Goal: Task Accomplishment & Management: Use online tool/utility

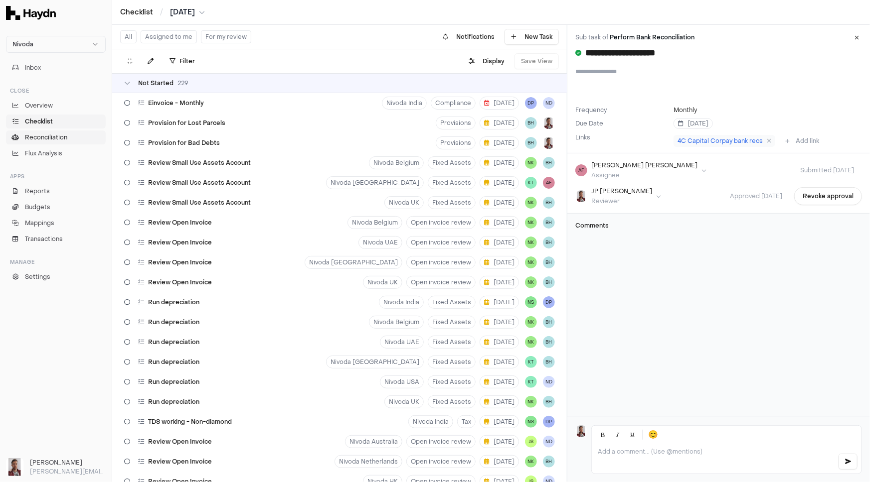
scroll to position [4729, 0]
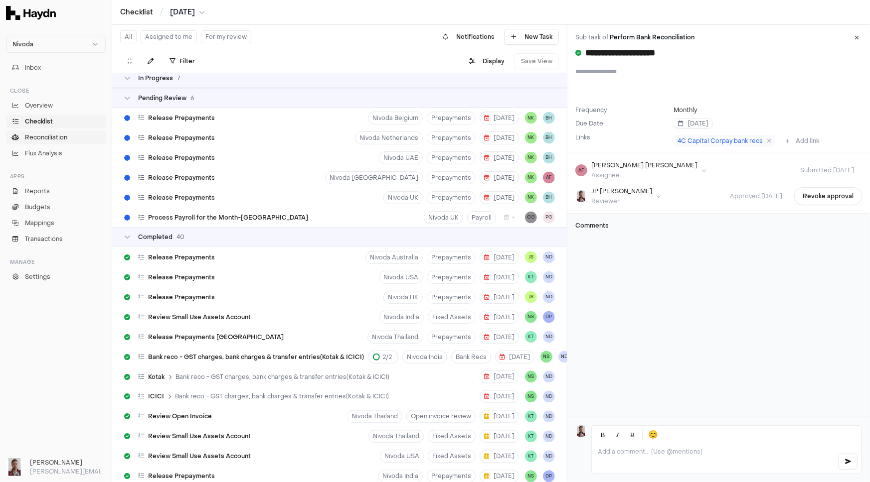
click at [51, 140] on span "Reconciliation" at bounding box center [46, 137] width 42 height 9
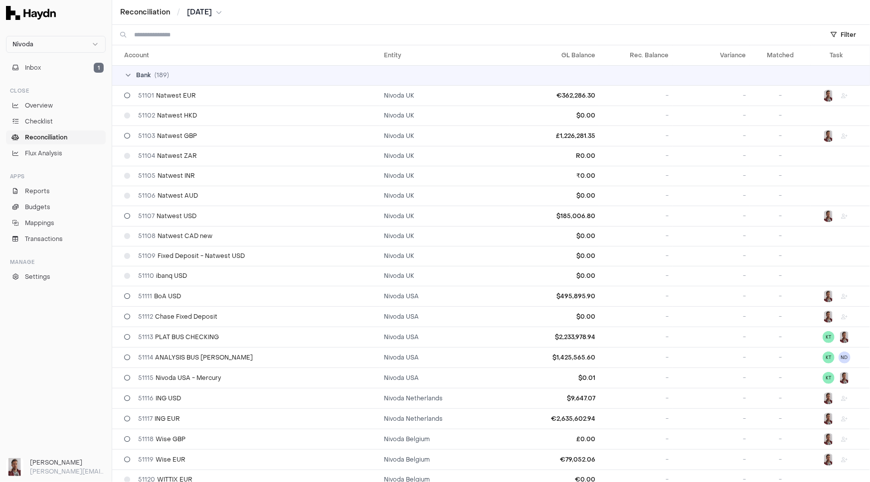
click at [154, 36] on input at bounding box center [473, 35] width 678 height 20
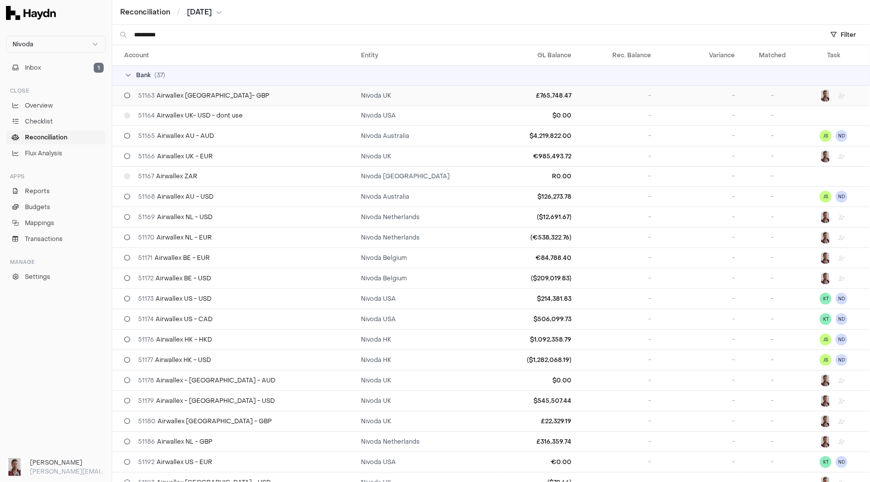
click at [204, 94] on span "51163 Airwallex [GEOGRAPHIC_DATA]- GBP" at bounding box center [203, 96] width 131 height 8
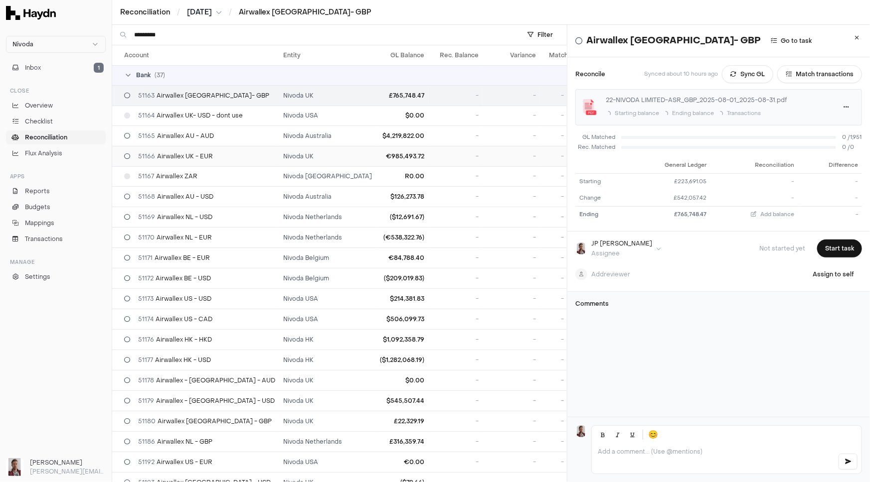
click at [213, 155] on div "51166 Airwallex UK - EUR" at bounding box center [199, 156] width 151 height 8
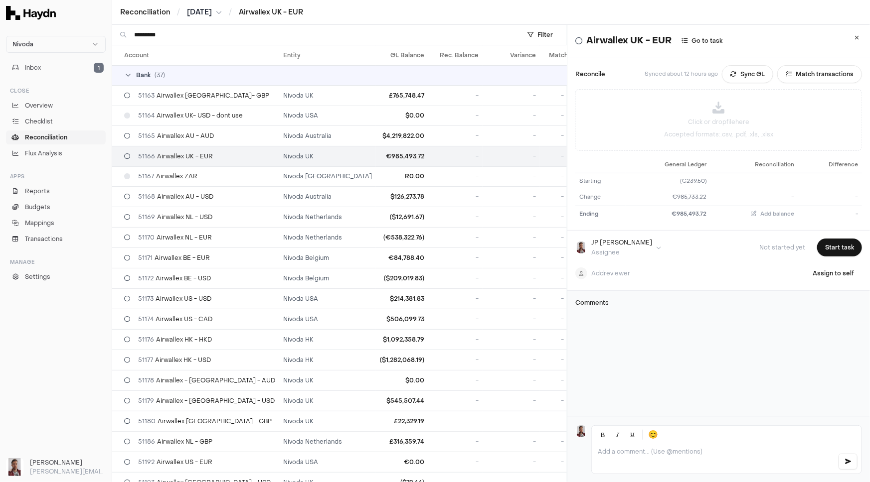
click at [194, 32] on input "*********" at bounding box center [321, 35] width 375 height 20
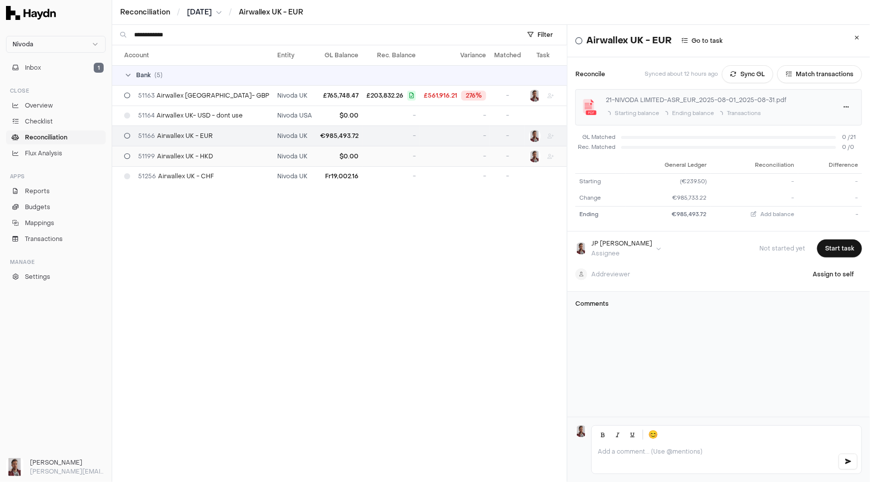
click at [176, 153] on span "51199 Airwallex UK - HKD" at bounding box center [175, 156] width 75 height 8
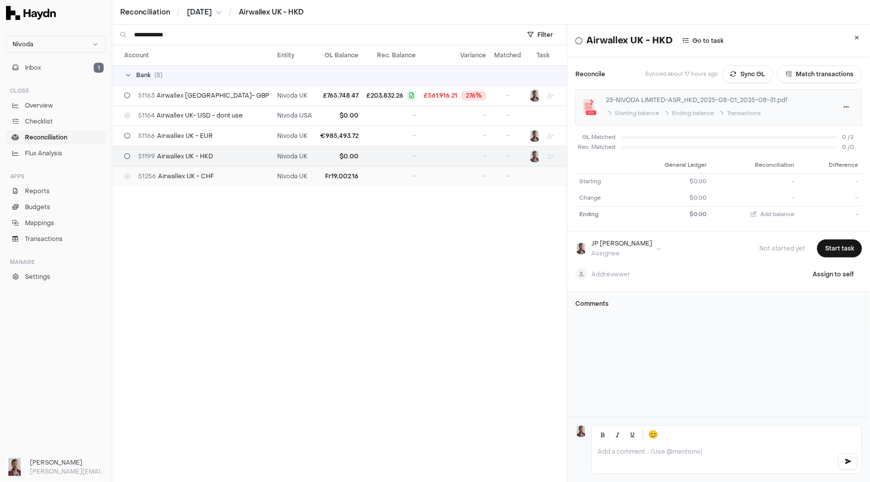
click at [186, 170] on td "51256 Airwallex UK - CHF" at bounding box center [192, 176] width 161 height 20
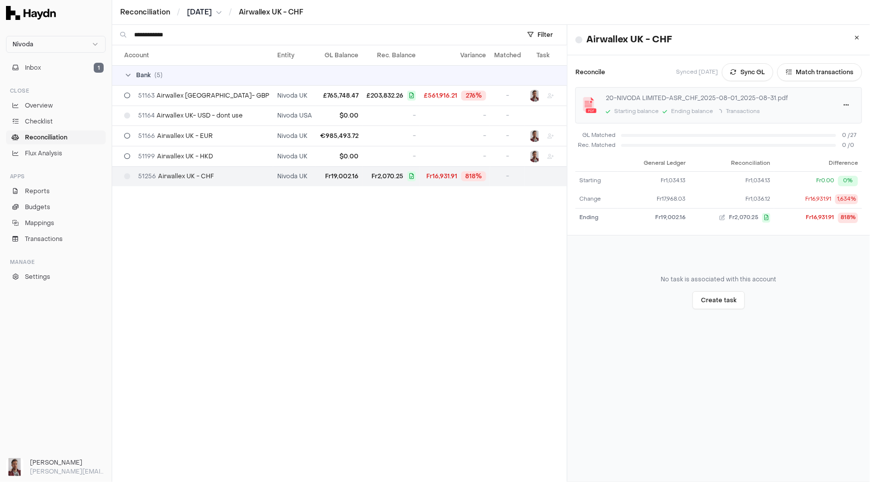
click at [188, 32] on input "**********" at bounding box center [321, 35] width 375 height 20
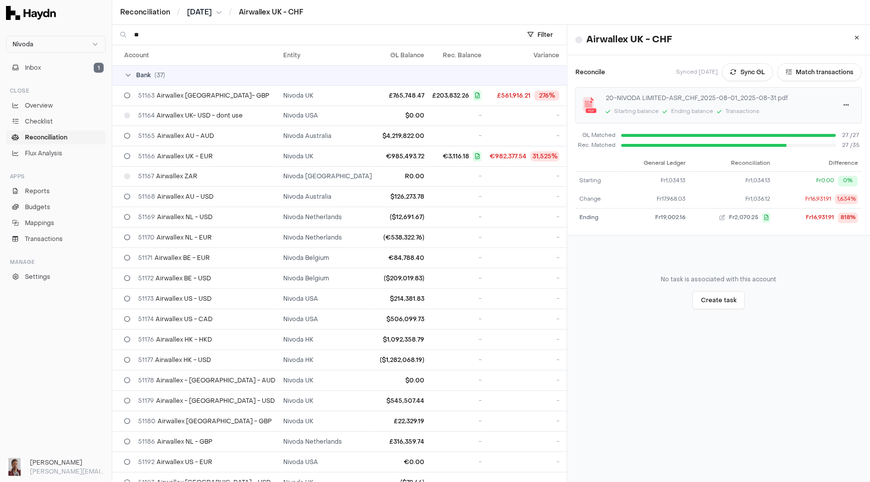
type input "*"
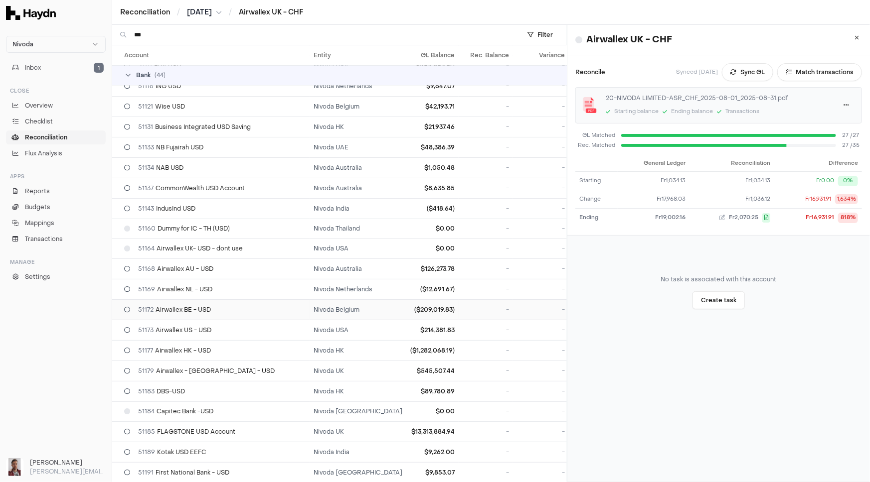
scroll to position [136, 0]
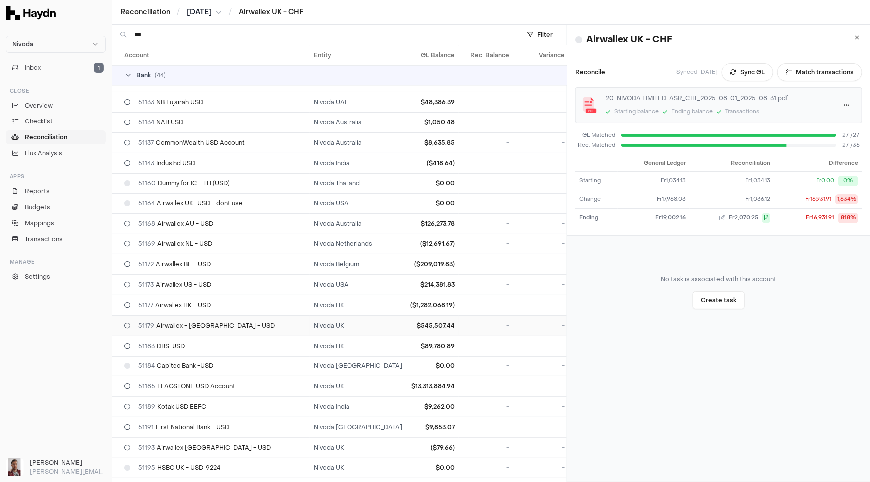
click at [210, 324] on span "51179 Airwallex - [GEOGRAPHIC_DATA] - USD" at bounding box center [206, 326] width 137 height 8
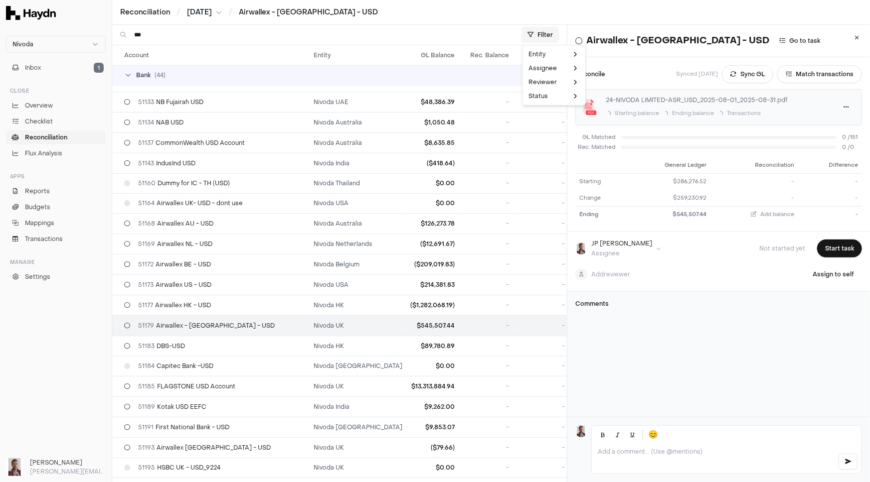
click at [540, 31] on html "Nivoda Inbox 1 Close Overview Checklist Reconciliation Flux Analysis Apps Repor…" at bounding box center [435, 241] width 870 height 482
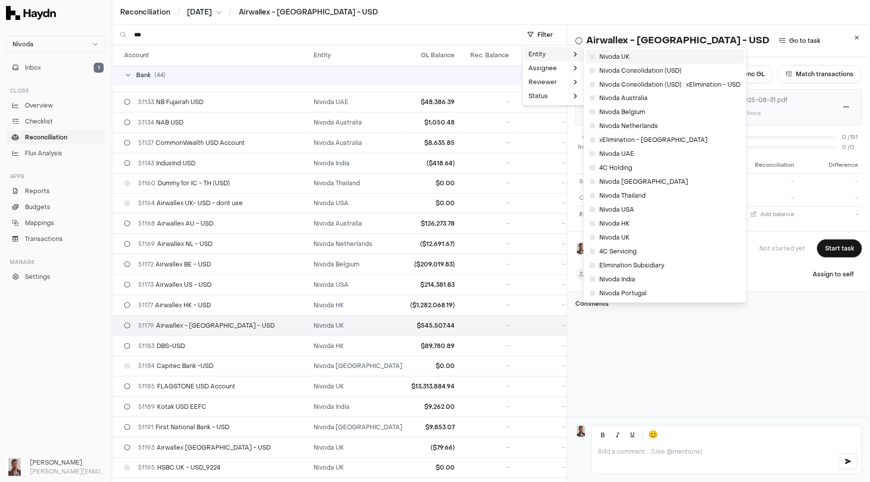
click at [607, 56] on span "Nivoda UK" at bounding box center [609, 57] width 40 height 8
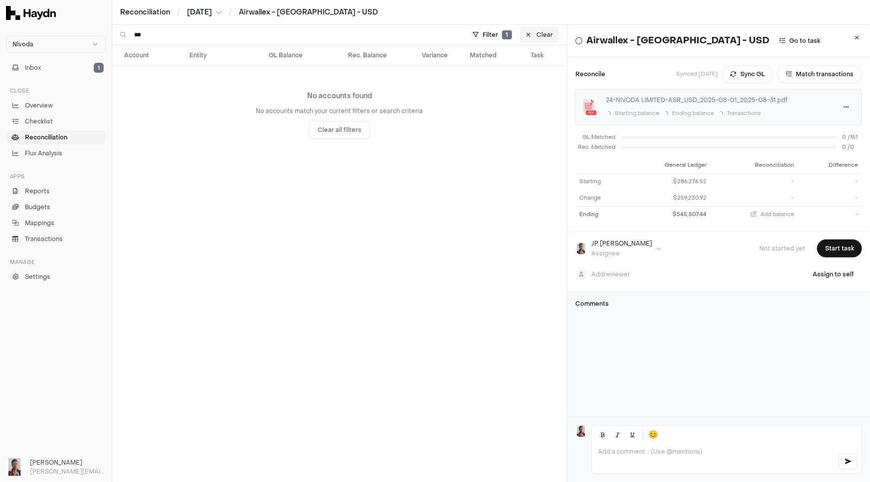
click at [529, 35] on icon at bounding box center [528, 35] width 4 height 6
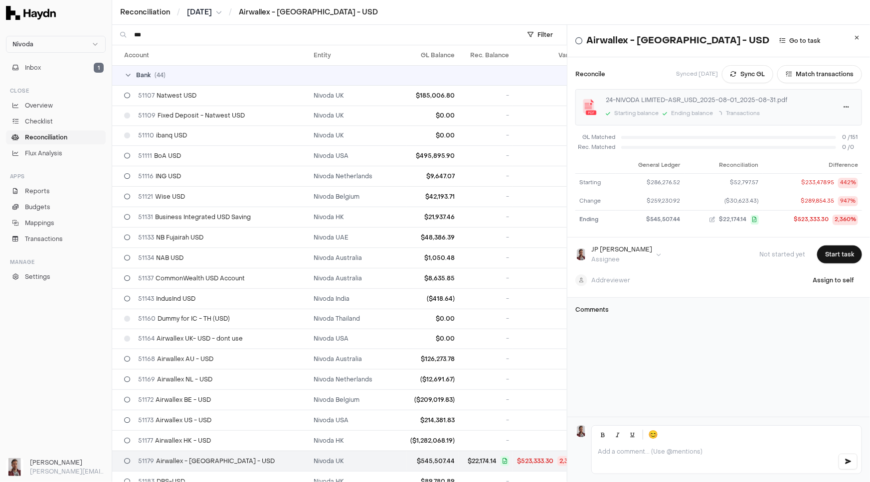
click at [168, 31] on input "***" at bounding box center [321, 35] width 375 height 20
type input "*"
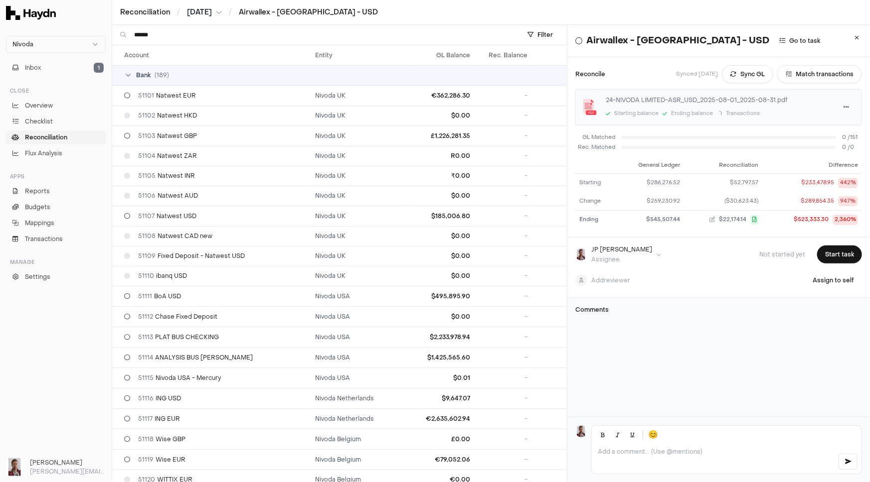
scroll to position [1575, 0]
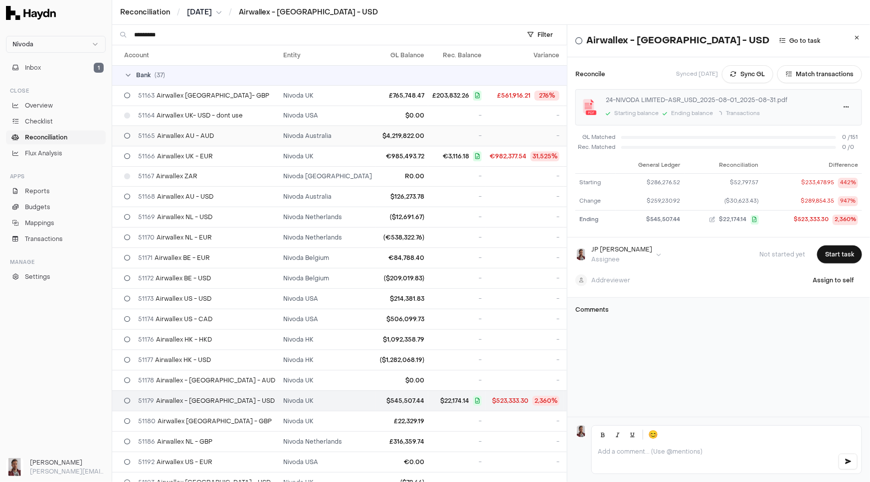
click at [213, 136] on div "51165 Airwallex AU - AUD" at bounding box center [199, 136] width 151 height 8
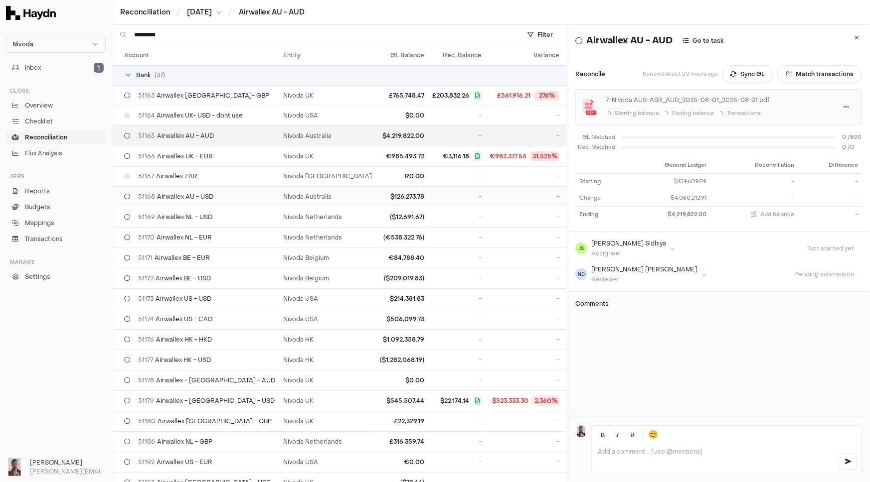
click at [191, 199] on span "51168 Airwallex AU - USD" at bounding box center [175, 197] width 75 height 8
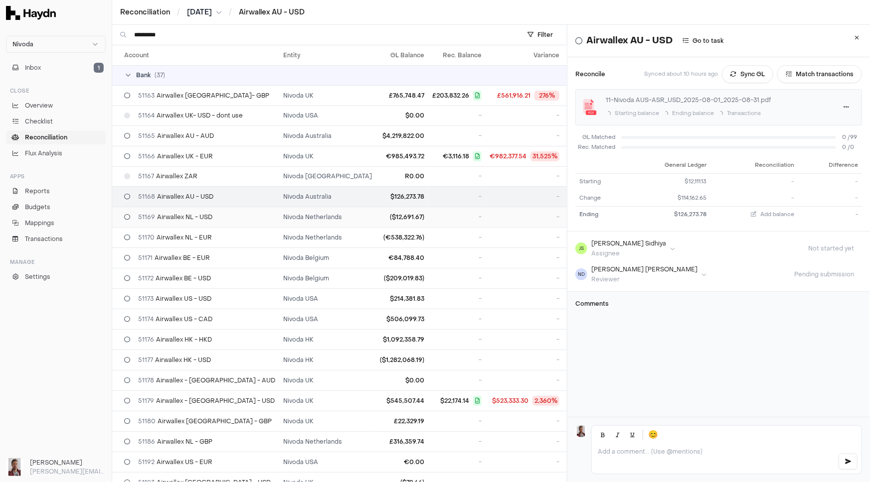
click at [193, 218] on span "51169 Airwallex NL - USD" at bounding box center [175, 217] width 74 height 8
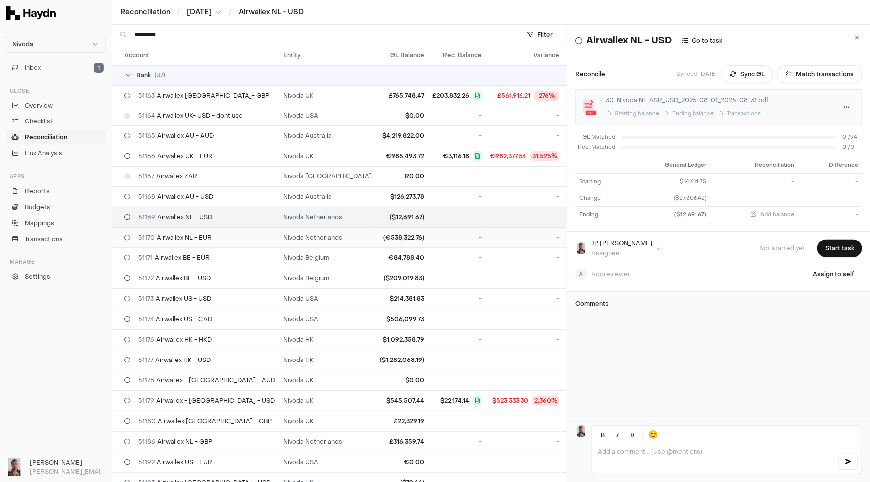
click at [184, 236] on span "51170 Airwallex NL - EUR" at bounding box center [175, 238] width 74 height 8
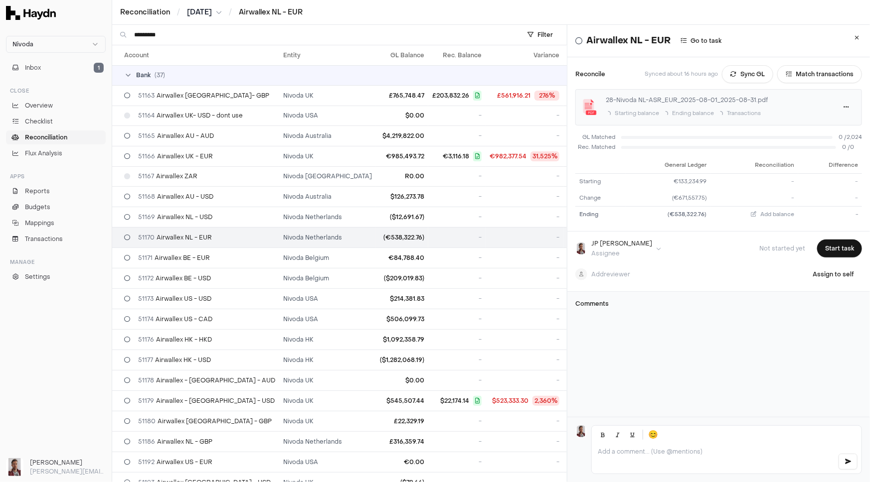
click at [186, 38] on input "*********" at bounding box center [321, 35] width 375 height 20
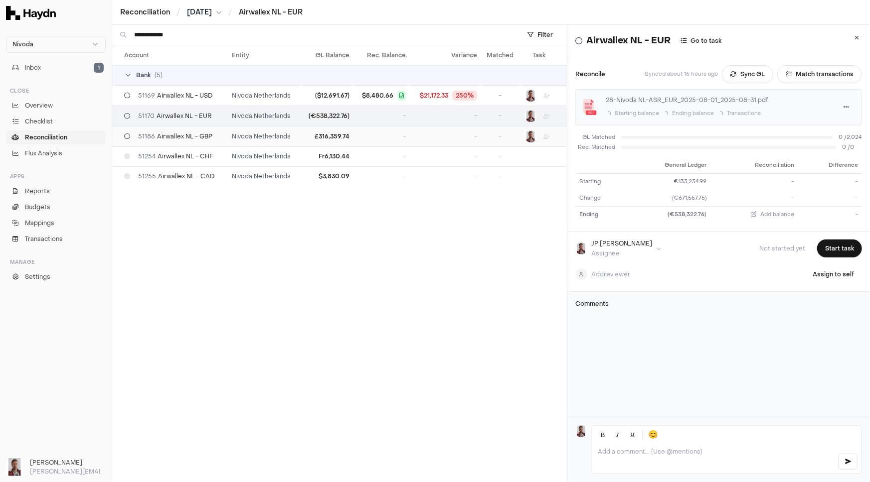
click at [197, 133] on span "51186 Airwallex NL - GBP" at bounding box center [175, 137] width 74 height 8
click at [181, 152] on span "51254 Airwallex NL - CHF" at bounding box center [175, 156] width 75 height 8
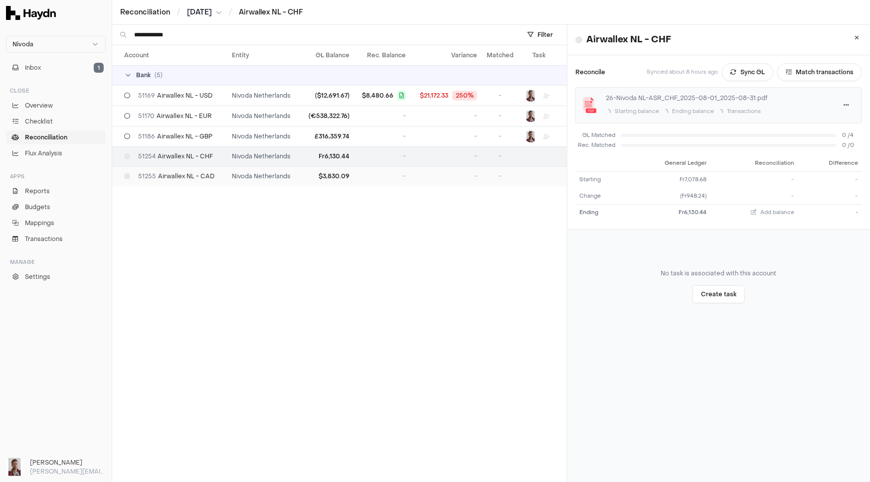
click at [161, 171] on td "51255 Airwallex NL - CAD" at bounding box center [170, 176] width 116 height 20
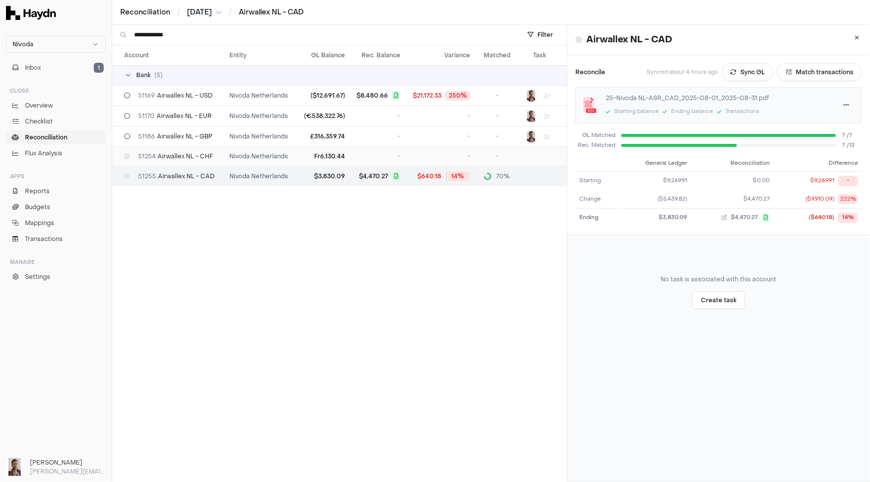
click at [247, 161] on td "Nivoda Netherlands" at bounding box center [260, 157] width 71 height 20
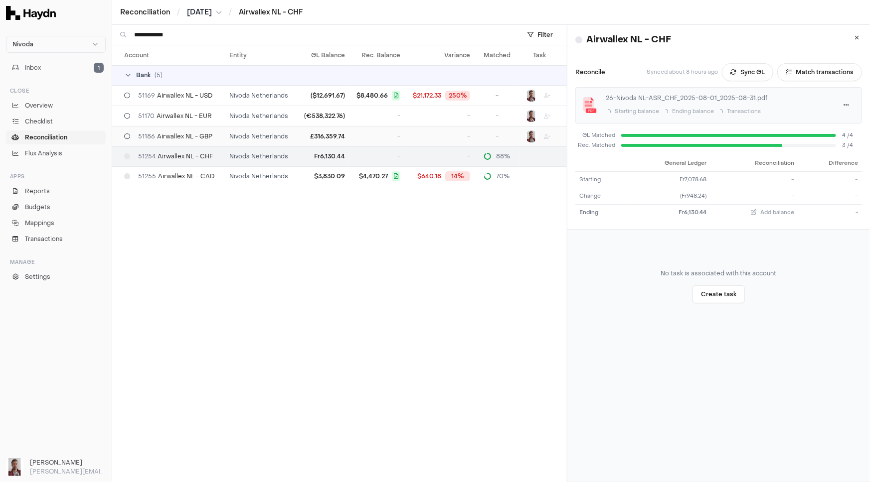
click at [253, 140] on td "Nivoda Netherlands" at bounding box center [260, 136] width 71 height 20
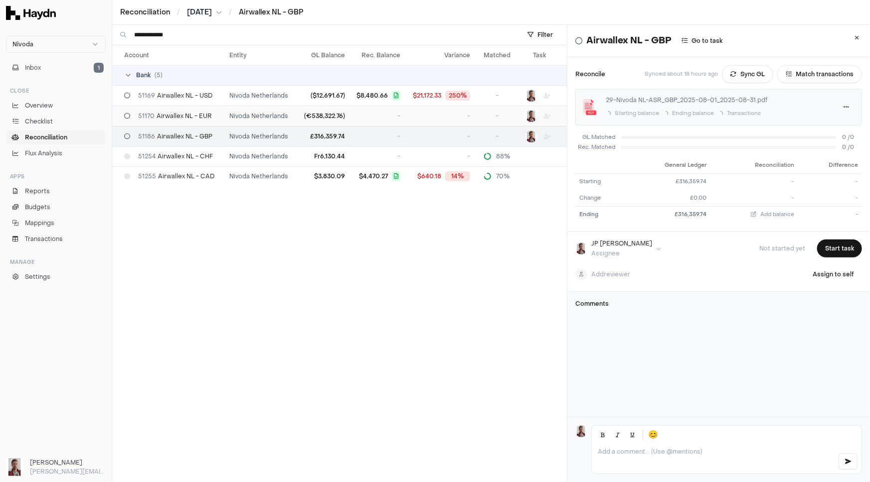
click at [249, 118] on td "Nivoda Netherlands" at bounding box center [260, 116] width 71 height 20
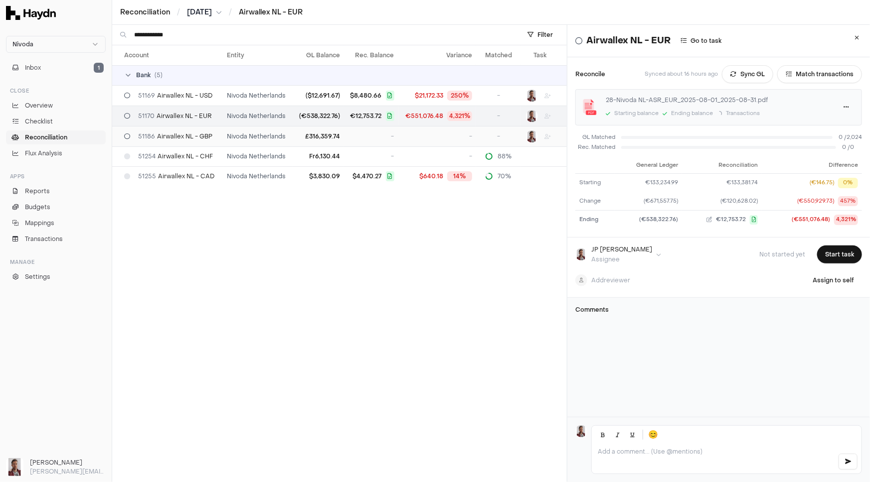
click at [217, 135] on div "51186 Airwallex NL - GBP" at bounding box center [171, 137] width 95 height 8
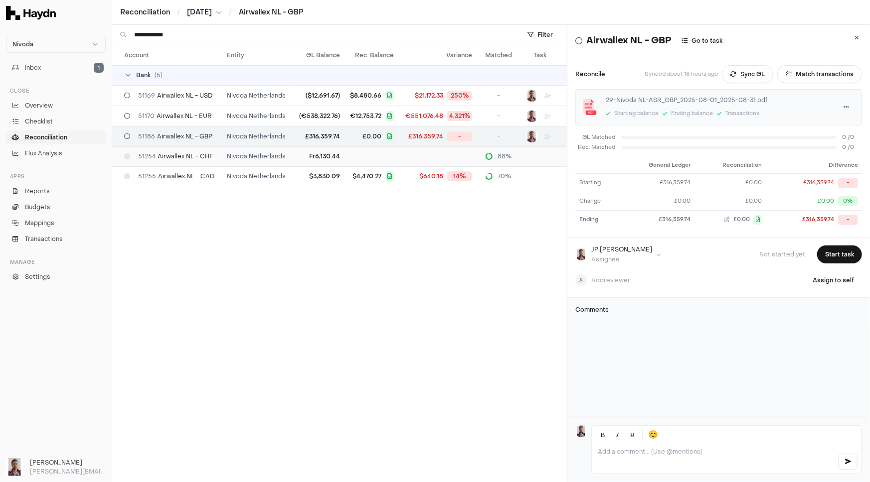
click at [215, 156] on div "51254 Airwallex NL - CHF" at bounding box center [171, 156] width 95 height 8
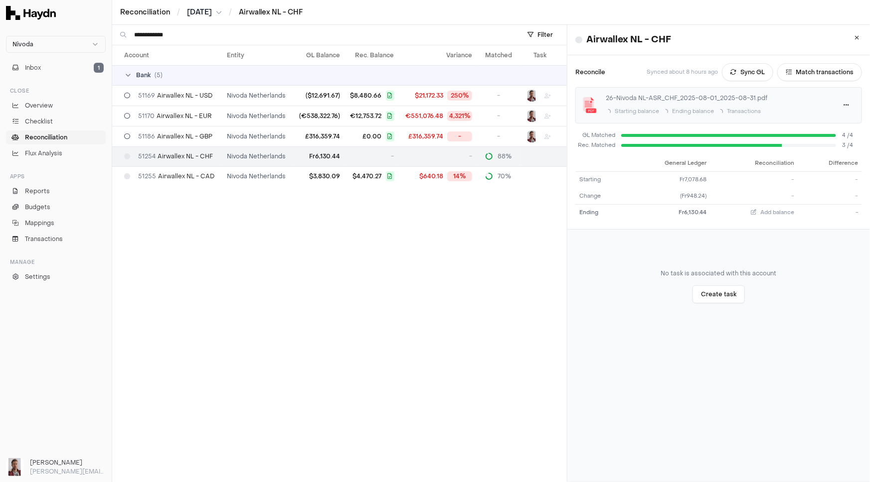
click at [182, 38] on input "**********" at bounding box center [321, 35] width 375 height 20
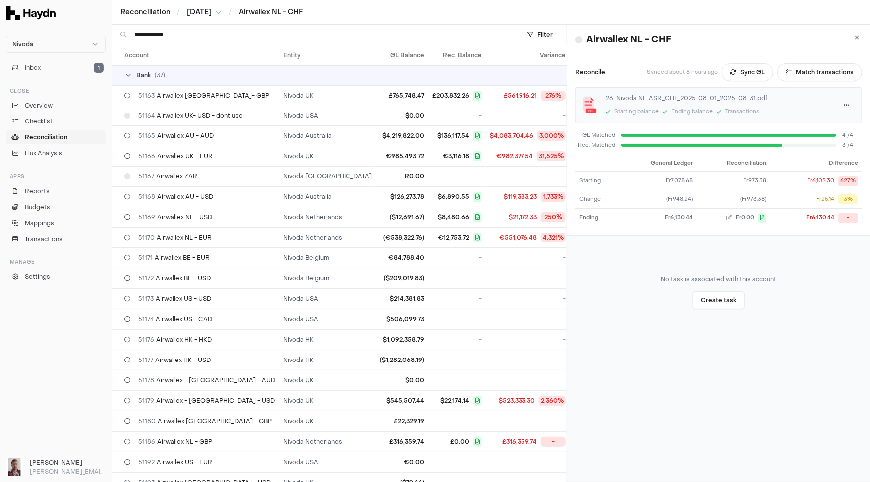
scroll to position [356, 0]
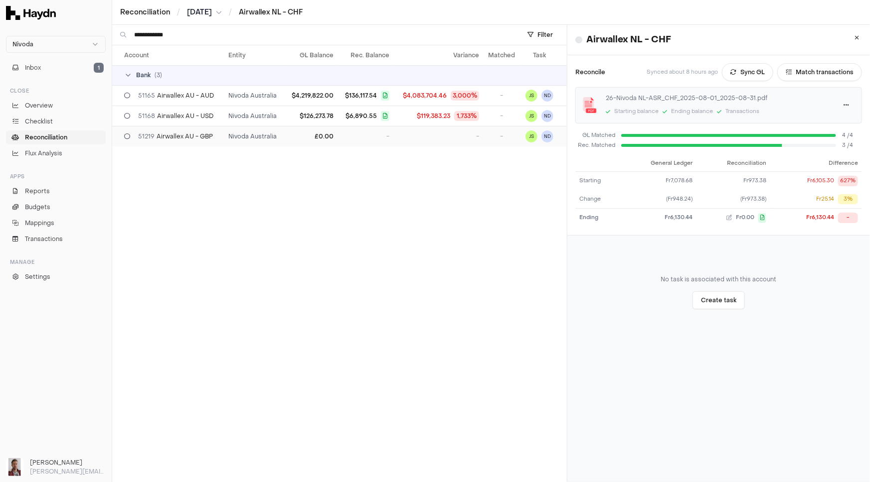
click at [254, 136] on td "Nivoda Australia" at bounding box center [255, 136] width 60 height 20
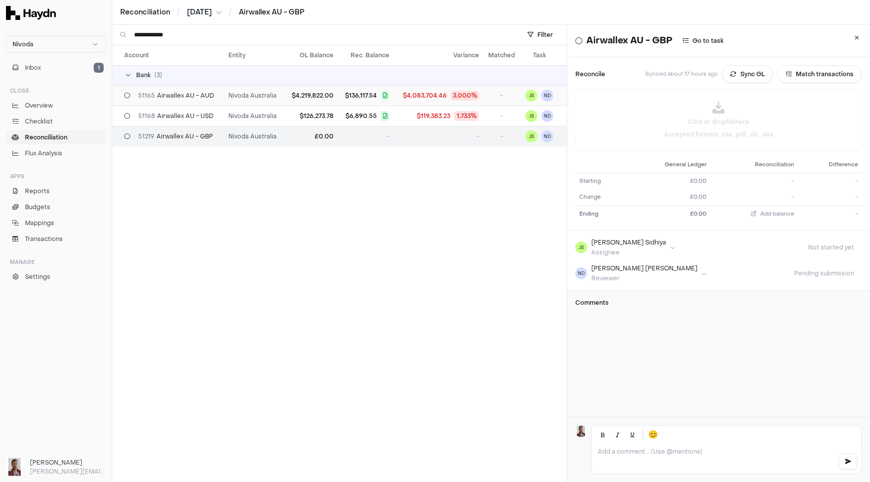
click at [240, 100] on td "Nivoda Australia" at bounding box center [255, 95] width 60 height 20
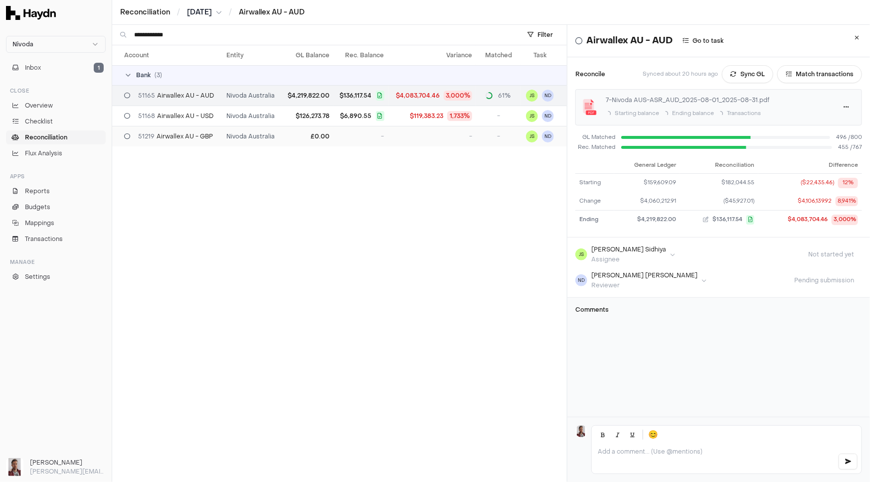
click at [219, 139] on td "51219 Airwallex AU - GBP" at bounding box center [167, 136] width 110 height 20
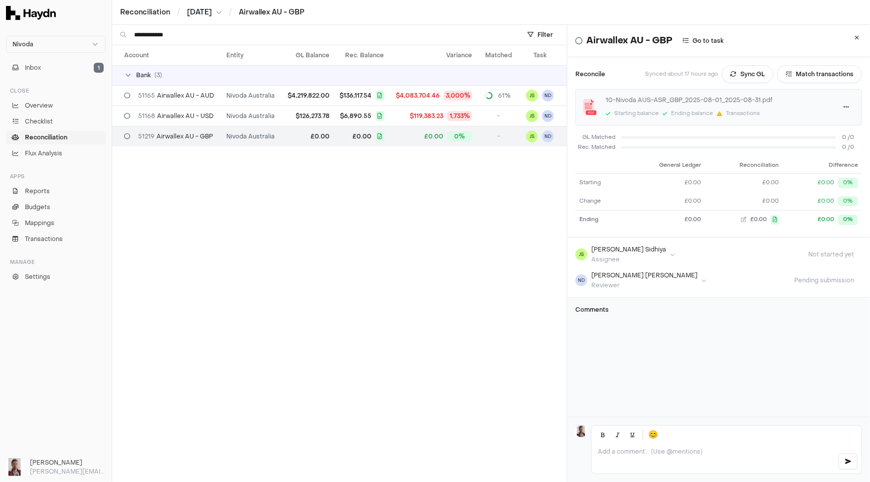
click at [635, 448] on p at bounding box center [713, 452] width 232 height 8
click at [205, 30] on input "**********" at bounding box center [321, 35] width 375 height 20
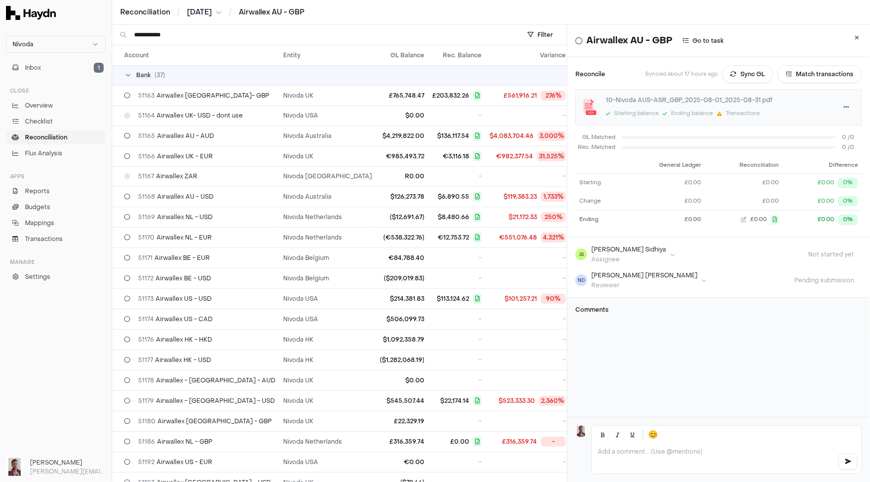
scroll to position [356, 0]
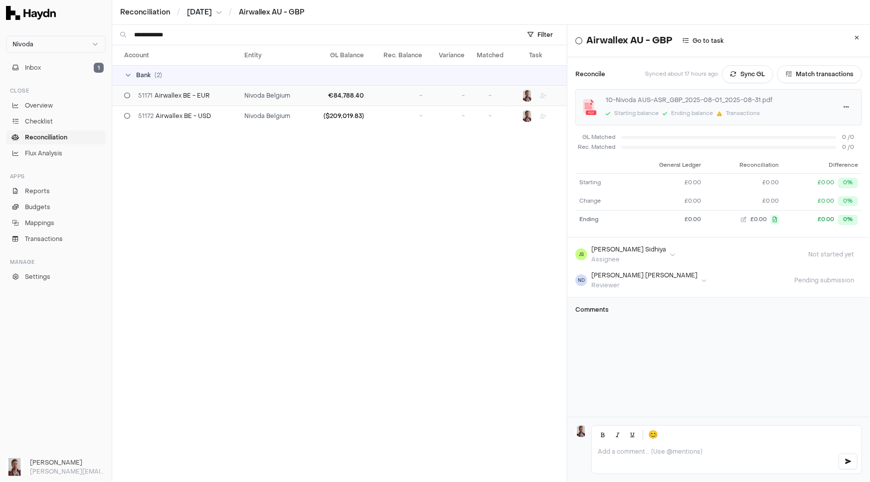
click at [184, 94] on span "51171 Airwallex BE - EUR" at bounding box center [174, 96] width 72 height 8
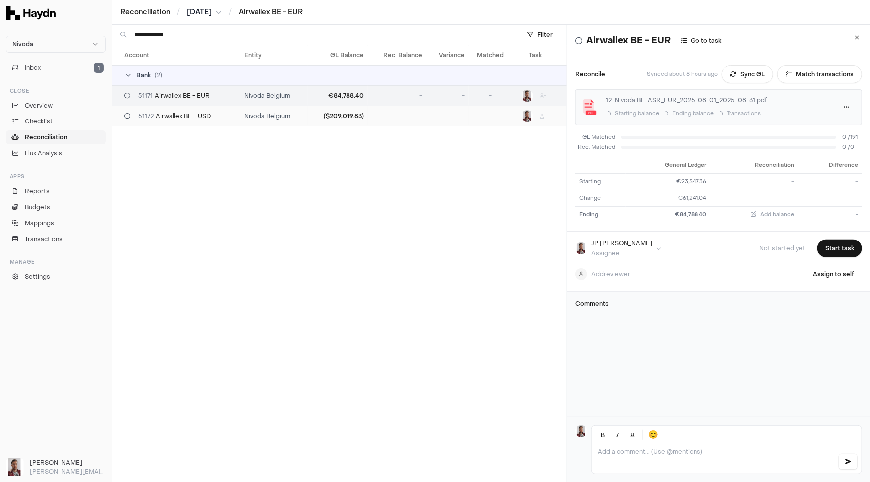
click at [198, 116] on span "51172 Airwallex BE - USD" at bounding box center [174, 116] width 73 height 8
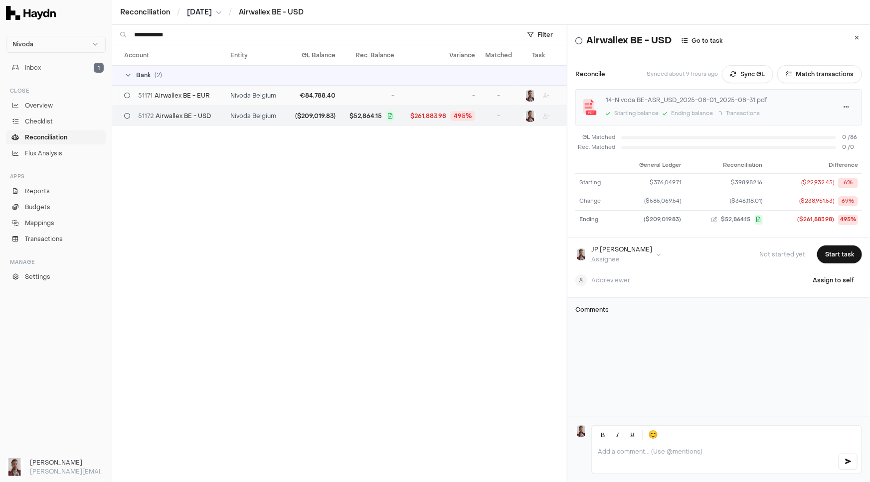
click at [236, 96] on td "Nivoda Belgium" at bounding box center [256, 95] width 60 height 20
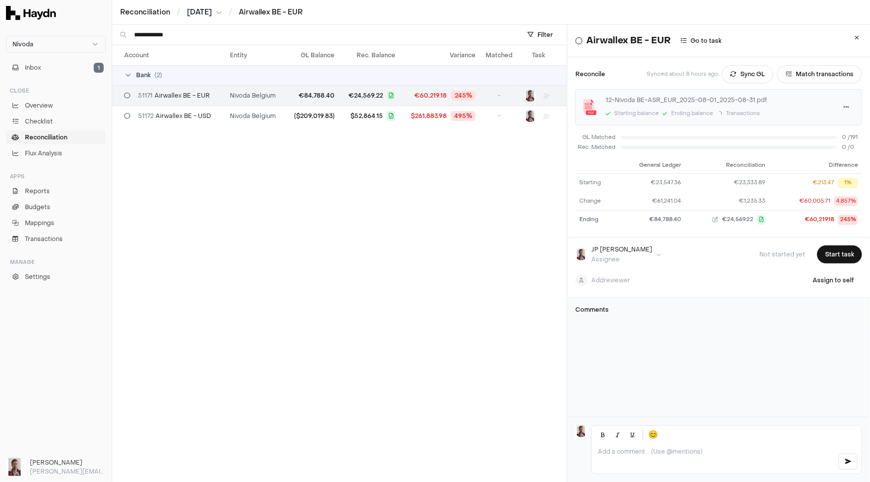
click at [209, 16] on html "**********" at bounding box center [435, 241] width 870 height 482
click at [271, 18] on html "**********" at bounding box center [435, 241] width 870 height 482
click at [200, 35] on input "**********" at bounding box center [321, 35] width 375 height 20
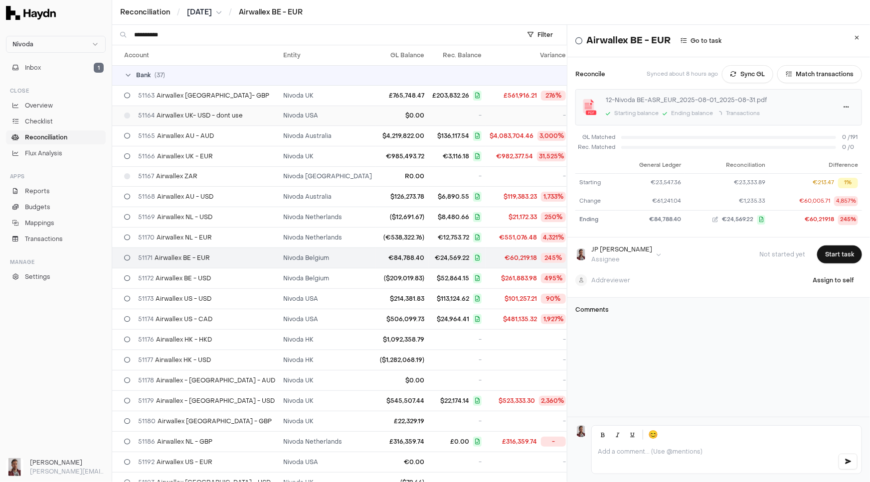
scroll to position [45, 0]
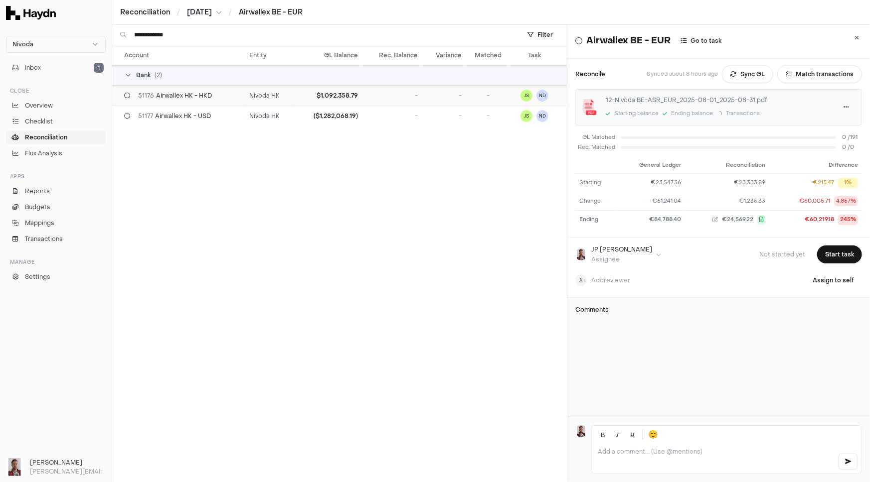
click at [194, 98] on span "51176 Airwallex HK - HKD" at bounding box center [175, 96] width 74 height 8
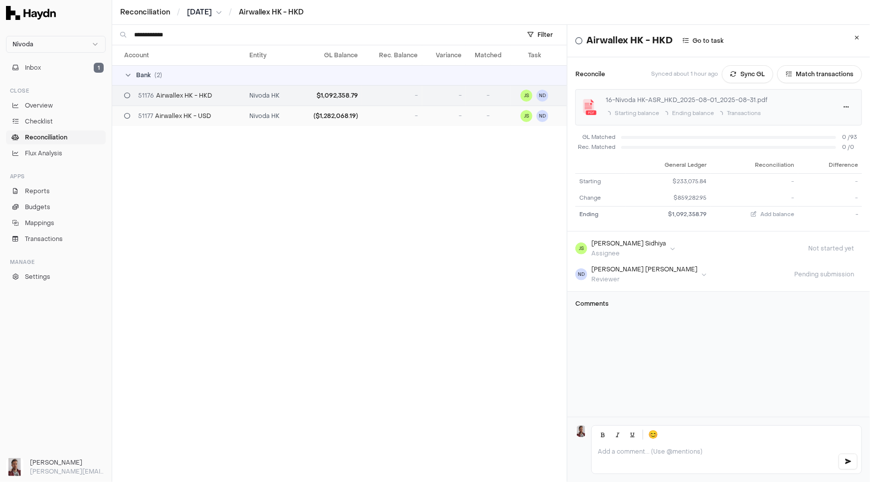
click at [177, 119] on span "51177 Airwallex HK - USD" at bounding box center [174, 116] width 73 height 8
click at [191, 98] on span "51176 Airwallex HK - HKD" at bounding box center [175, 96] width 74 height 8
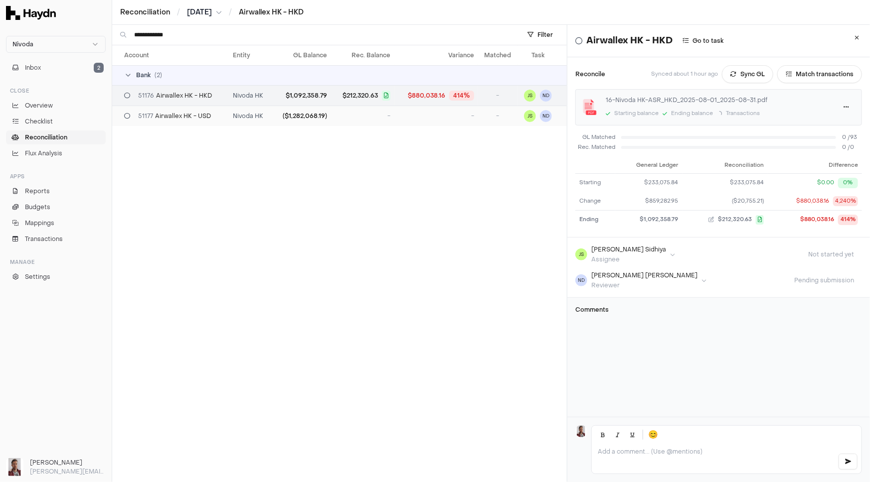
click at [173, 118] on span "51177 Airwallex HK - USD" at bounding box center [174, 116] width 73 height 8
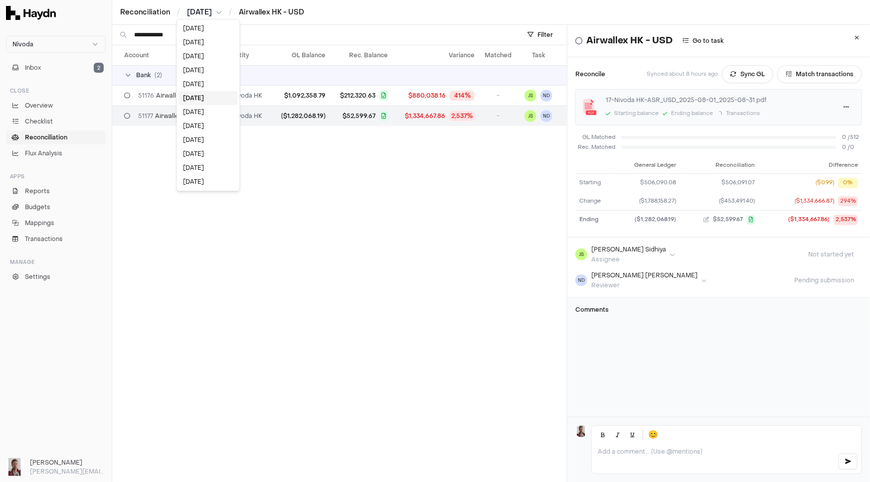
click at [205, 11] on html "**********" at bounding box center [435, 241] width 870 height 482
click at [221, 36] on input "**********" at bounding box center [321, 35] width 375 height 20
click at [199, 36] on input "**********" at bounding box center [321, 35] width 375 height 20
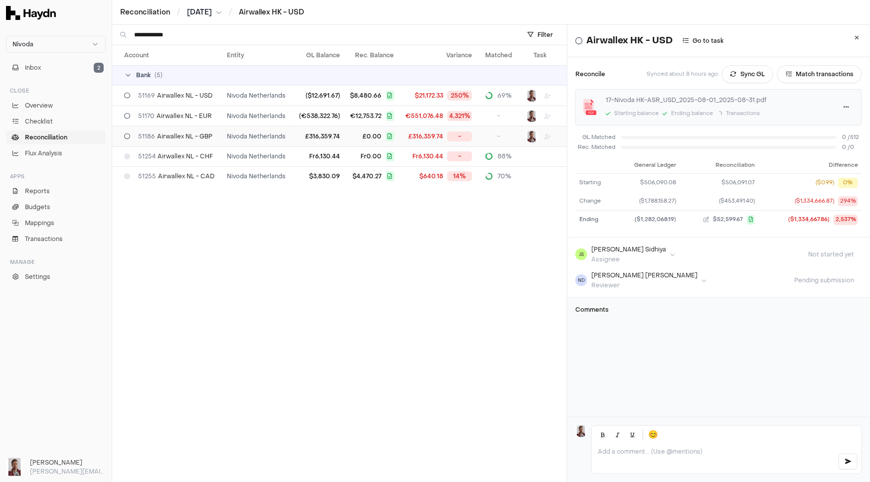
click at [224, 135] on td "Nivoda Netherlands" at bounding box center [258, 136] width 70 height 20
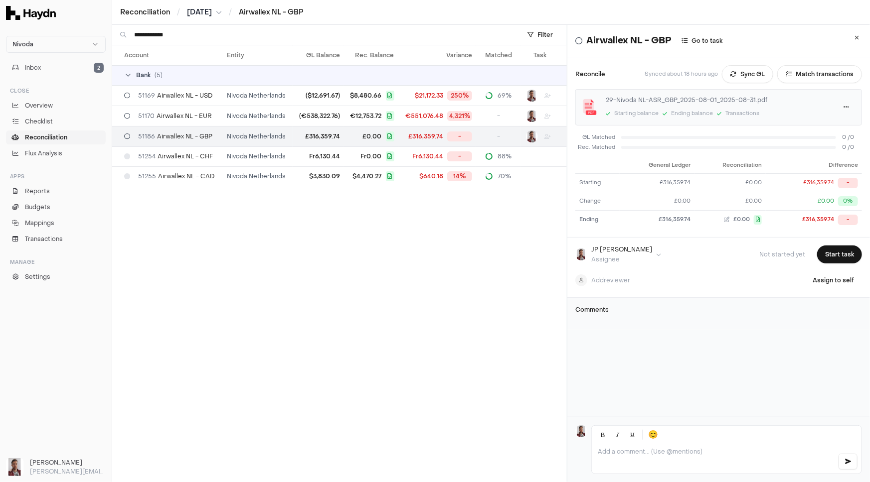
click at [278, 210] on div "Account Entity GL Balance Rec. Balance Variance Matched Task Bank ( 5 ) 51169 A…" at bounding box center [339, 264] width 454 height 438
click at [190, 36] on input "**********" at bounding box center [321, 35] width 375 height 20
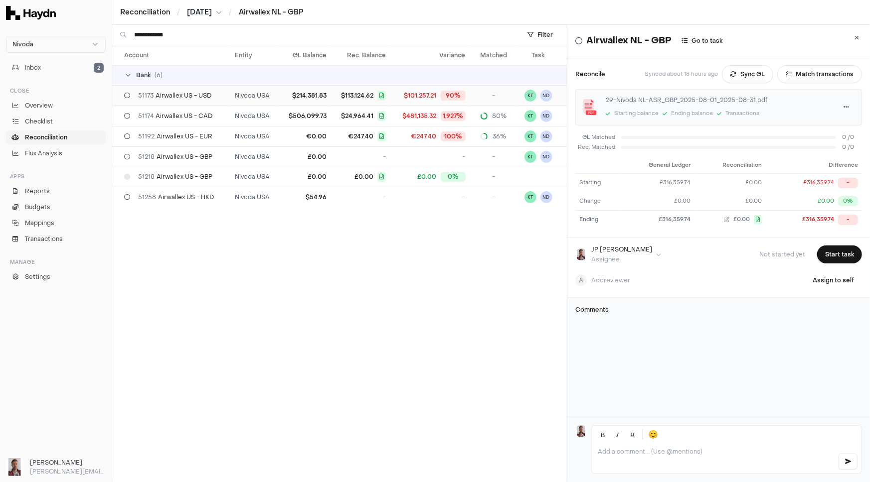
click at [185, 95] on span "51173 Airwallex US - USD" at bounding box center [174, 96] width 73 height 8
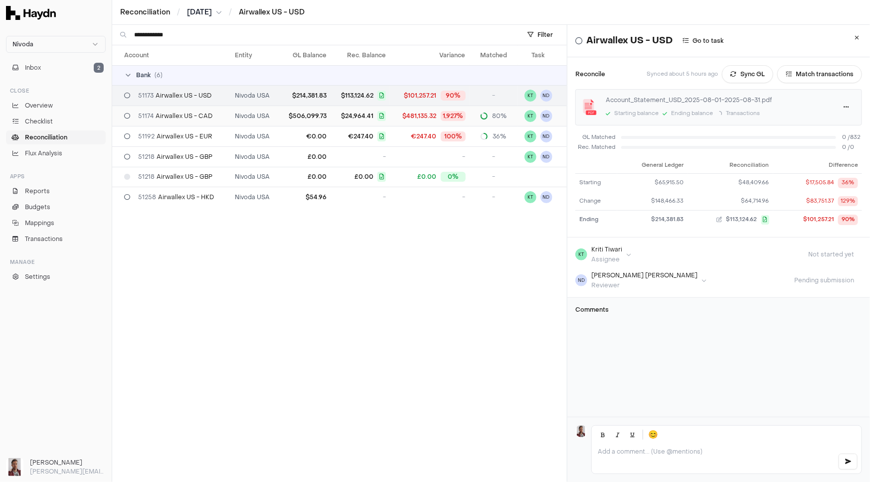
click at [188, 112] on span "51174 Airwallex US - CAD" at bounding box center [175, 116] width 74 height 8
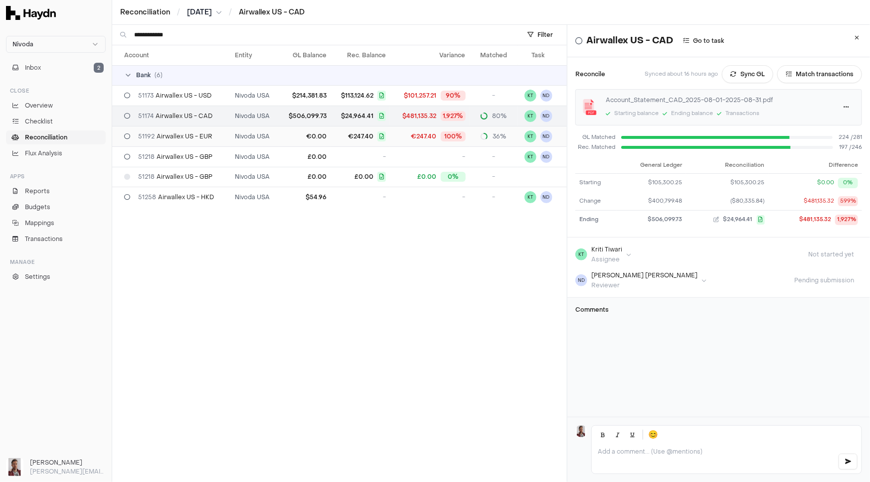
click at [193, 138] on span "51192 Airwallex US - EUR" at bounding box center [175, 137] width 74 height 8
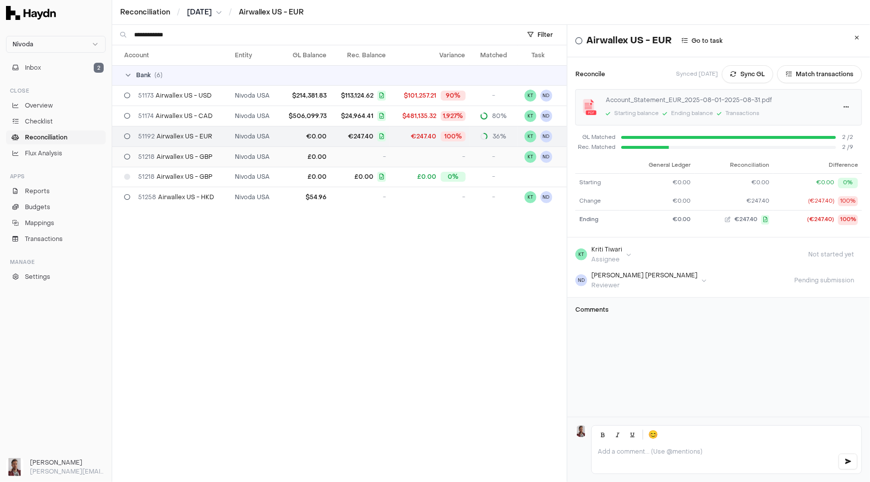
click at [195, 153] on span "51218 Airwallex US - GBP" at bounding box center [175, 157] width 74 height 8
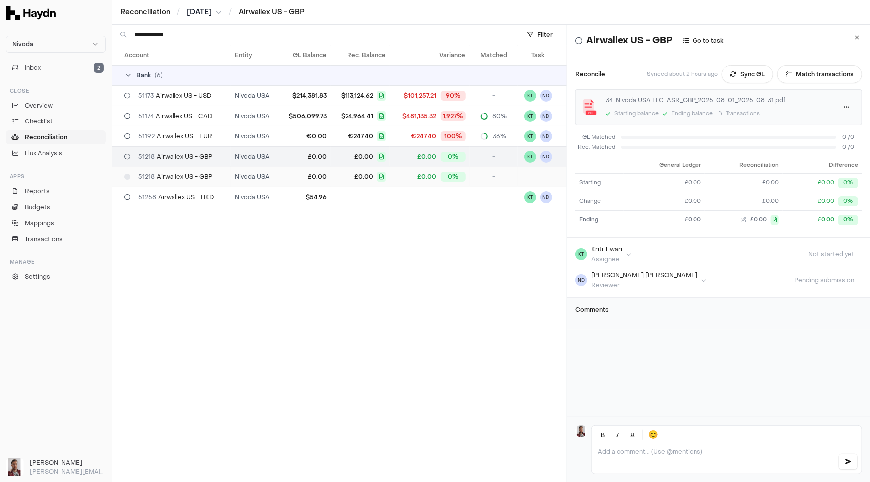
click at [210, 179] on span "51218 Airwallex US - GBP" at bounding box center [175, 177] width 74 height 8
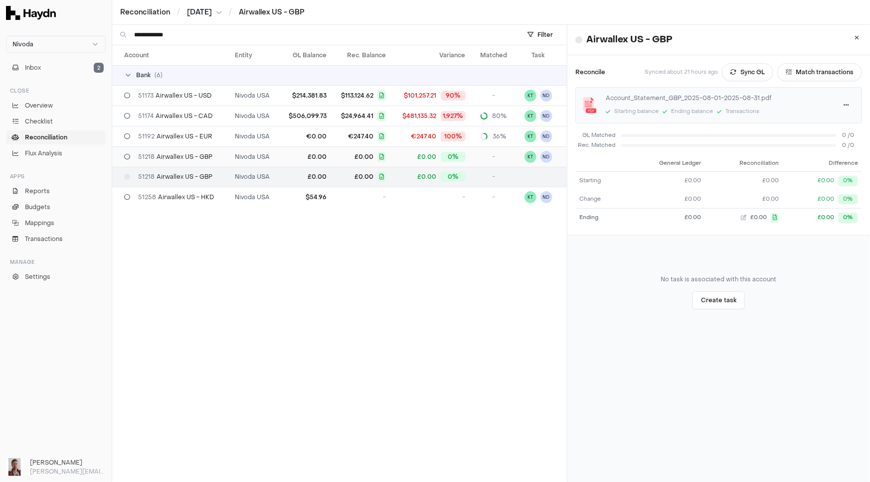
click at [197, 154] on span "51218 Airwallex US - GBP" at bounding box center [175, 157] width 74 height 8
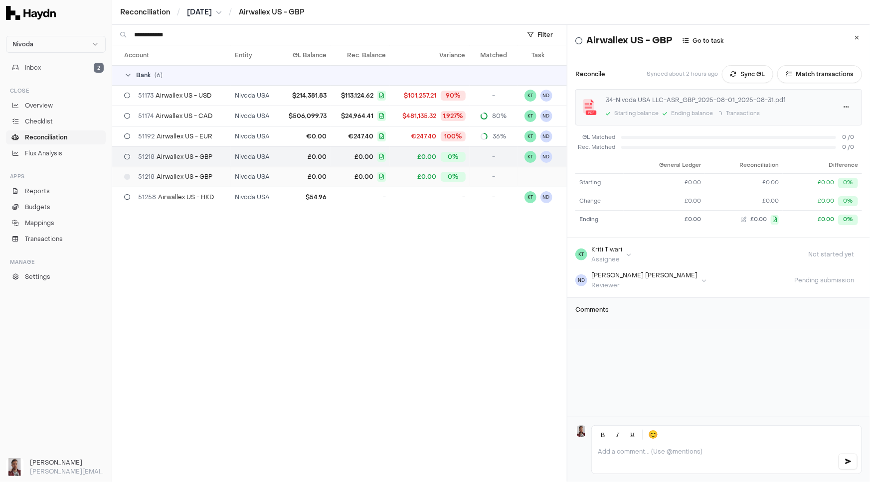
click at [194, 175] on span "51218 Airwallex US - GBP" at bounding box center [175, 177] width 74 height 8
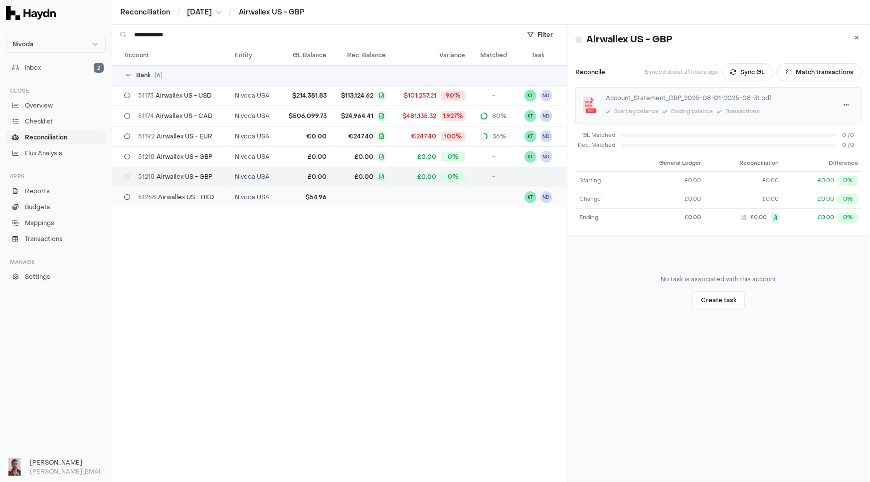
click at [197, 196] on span "51258 Airwallex US - HKD" at bounding box center [176, 197] width 76 height 8
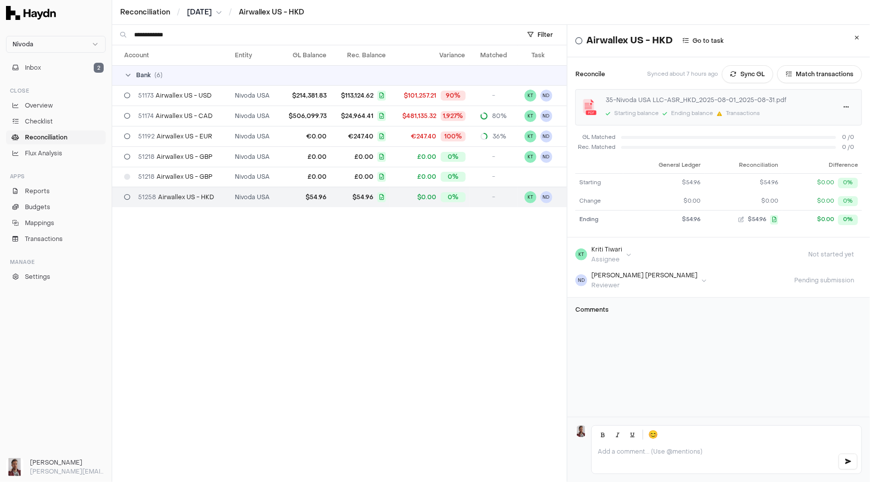
drag, startPoint x: 184, startPoint y: 35, endPoint x: 133, endPoint y: 32, distance: 51.9
click at [133, 32] on div "**********" at bounding box center [314, 35] width 405 height 20
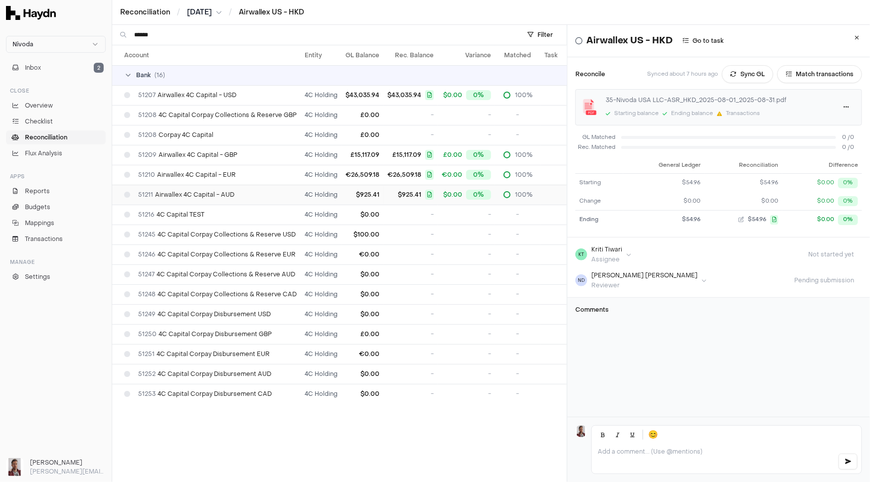
click at [230, 196] on span "51211 Airwallex 4C Capital - AUD" at bounding box center [186, 195] width 96 height 8
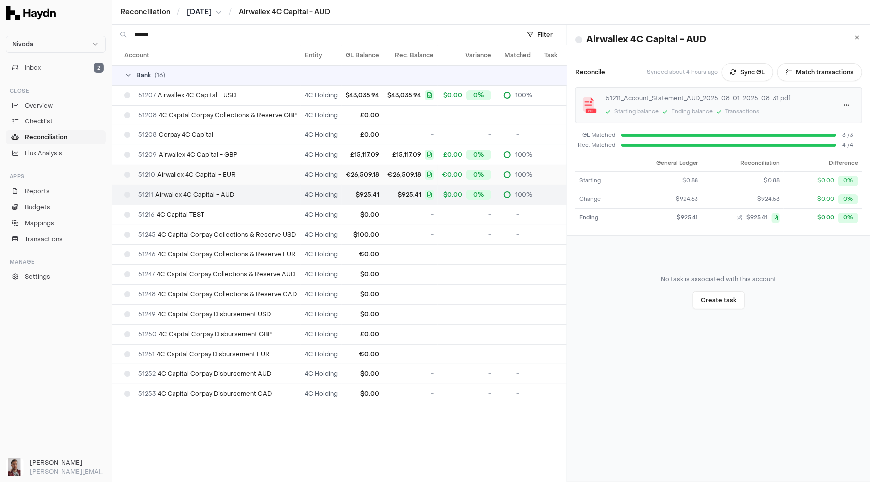
click at [235, 176] on div "51210 Airwallex 4C Capital - EUR" at bounding box center [210, 175] width 172 height 8
click at [244, 156] on div "51209 Airwallex 4C Capital - GBP" at bounding box center [210, 155] width 172 height 8
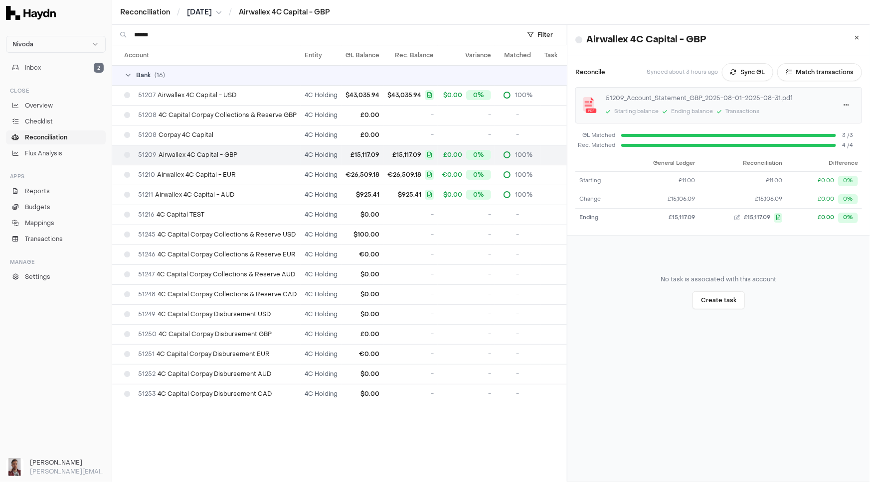
click at [182, 34] on input "******" at bounding box center [321, 35] width 375 height 20
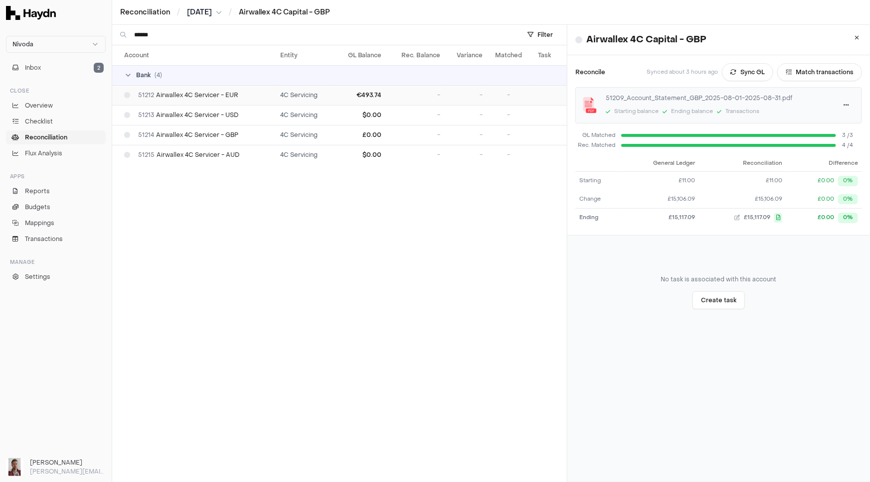
click at [207, 95] on span "51212 Airwallex 4C Servicer - EUR" at bounding box center [188, 95] width 100 height 8
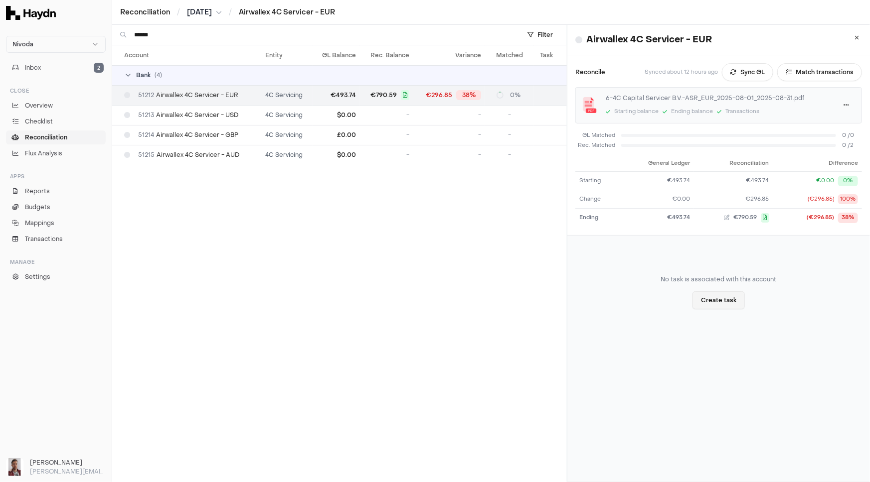
click at [718, 302] on button "Create task" at bounding box center [718, 301] width 52 height 18
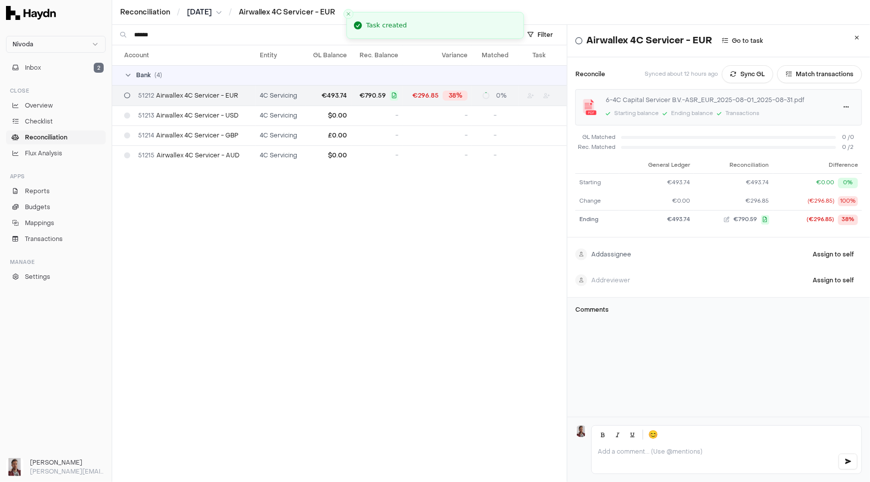
click at [613, 254] on html "Nivoda Inbox 2 Close Overview Checklist Reconciliation Flux Analysis Apps Repor…" at bounding box center [435, 241] width 870 height 482
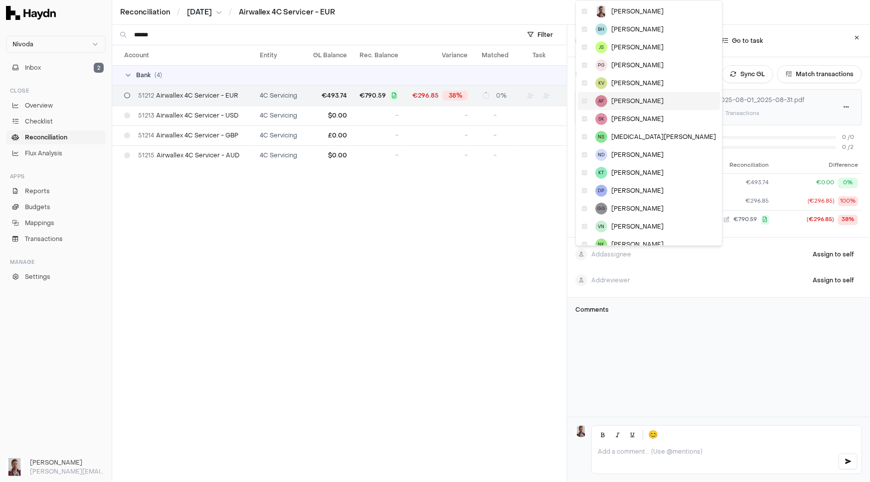
click at [585, 100] on icon at bounding box center [584, 101] width 5 height 6
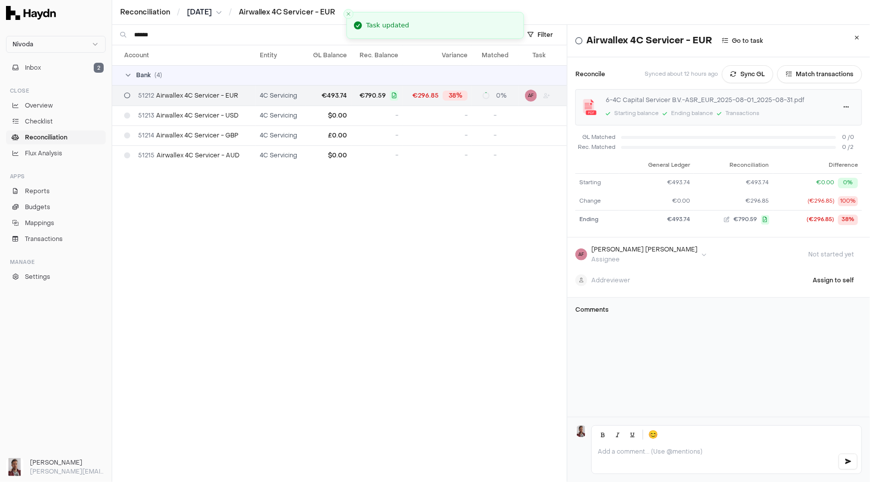
click at [650, 347] on div "Airwallex 4C Servicer - EUR Go to task Reconcile Synced about 12 hours ago Sync…" at bounding box center [718, 221] width 302 height 393
click at [180, 116] on span "51213 Airwallex 4C Servicer - USD" at bounding box center [188, 116] width 100 height 8
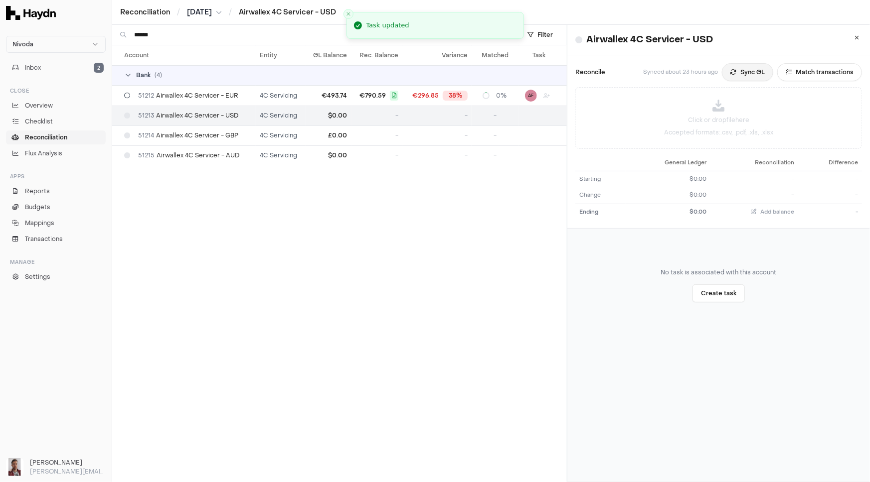
click at [734, 72] on button "Sync GL" at bounding box center [747, 72] width 51 height 18
click at [237, 37] on input "******" at bounding box center [321, 35] width 375 height 20
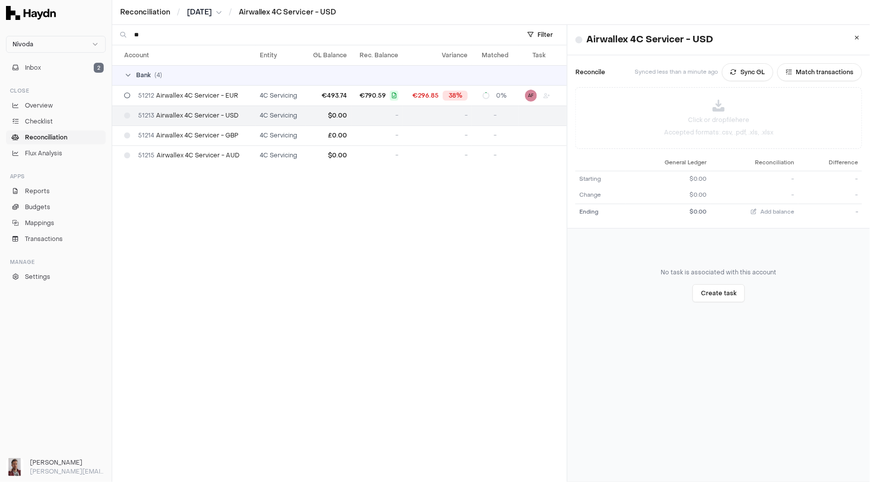
type input "*"
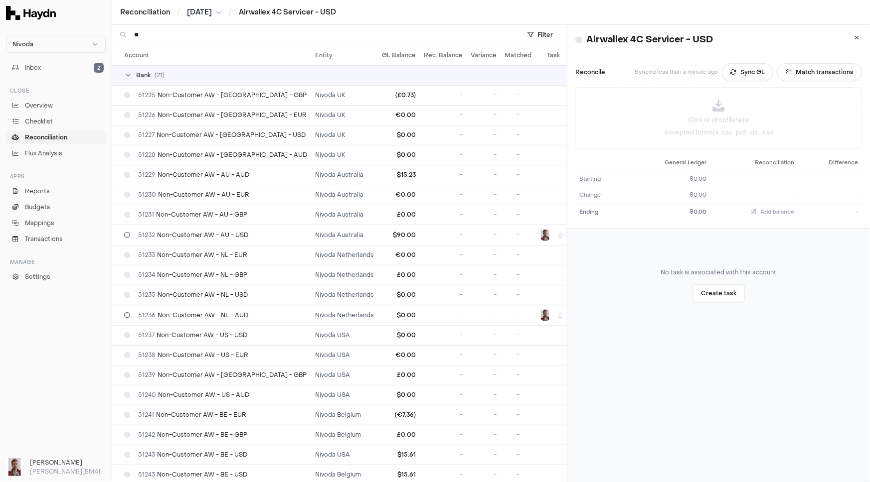
type input "*"
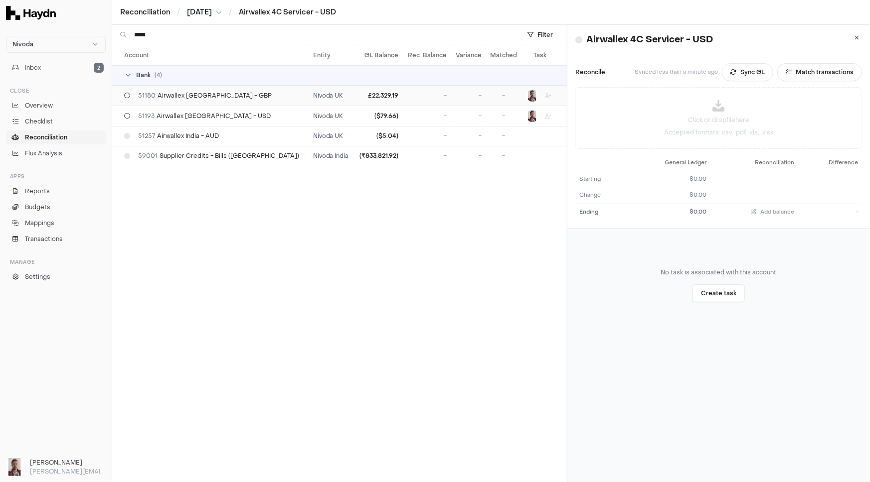
click at [190, 98] on span "51180 Airwallex [GEOGRAPHIC_DATA] - GBP" at bounding box center [205, 96] width 134 height 8
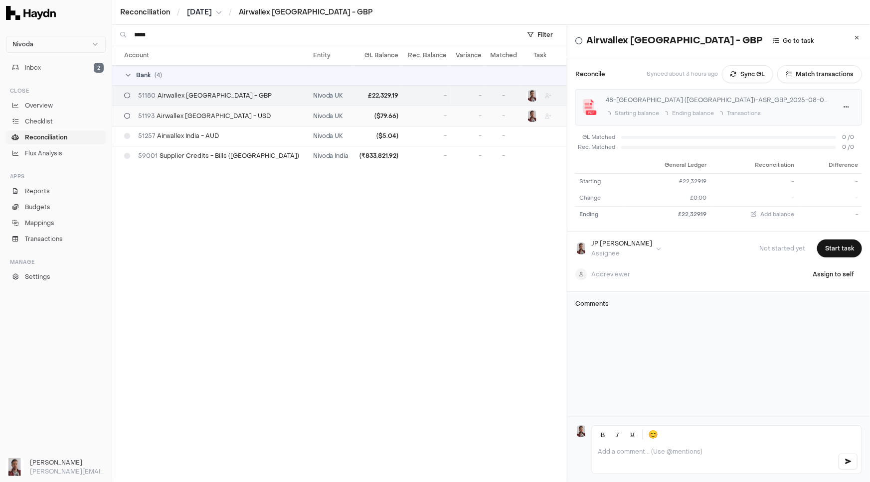
click at [191, 113] on span "51193 Airwallex [GEOGRAPHIC_DATA] - USD" at bounding box center [204, 116] width 133 height 8
click at [234, 140] on td "51257 Airwallex India - AUD" at bounding box center [210, 136] width 197 height 20
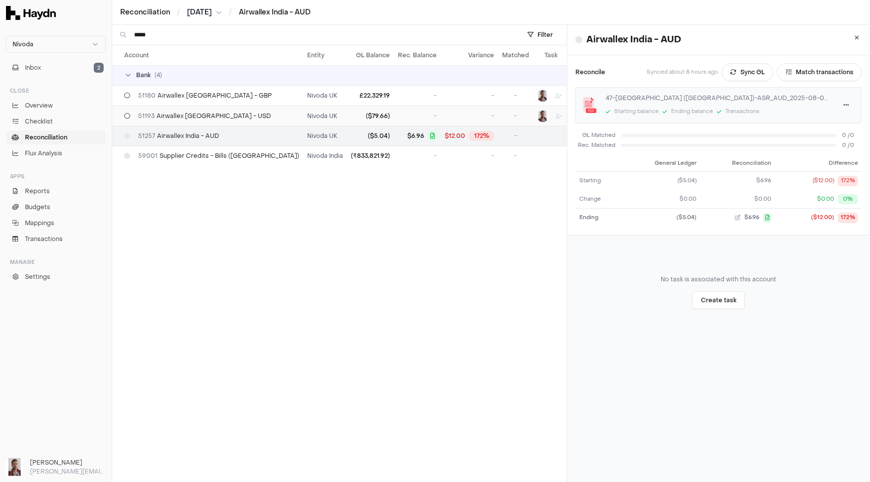
click at [223, 115] on div "51193 Airwallex [GEOGRAPHIC_DATA] - USD" at bounding box center [211, 116] width 175 height 8
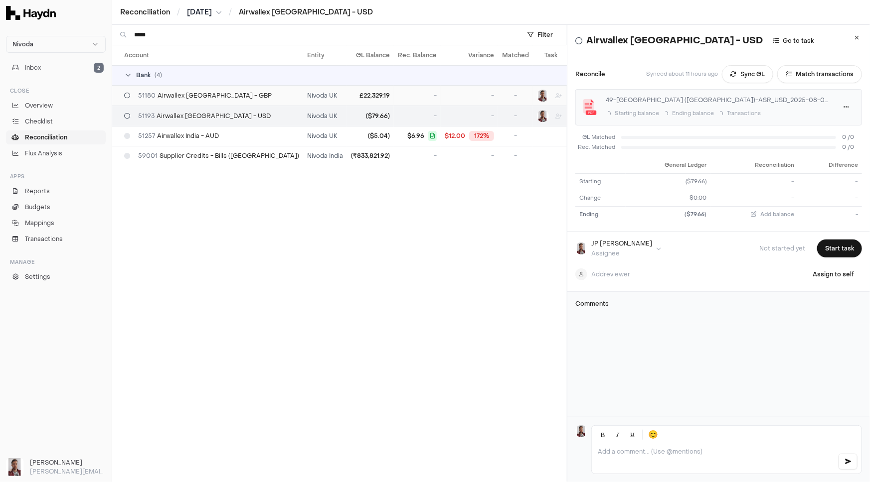
click at [225, 95] on div "51180 Airwallex [GEOGRAPHIC_DATA] - GBP" at bounding box center [211, 96] width 175 height 8
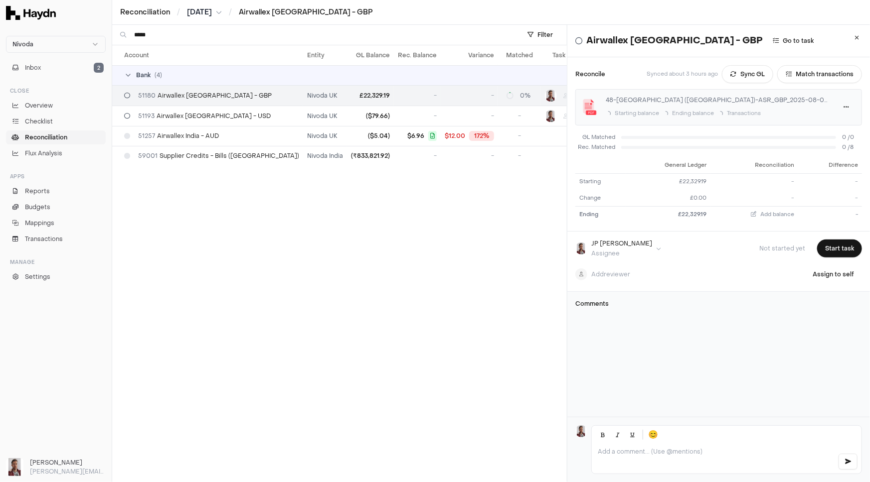
click at [193, 40] on input "*****" at bounding box center [321, 35] width 375 height 20
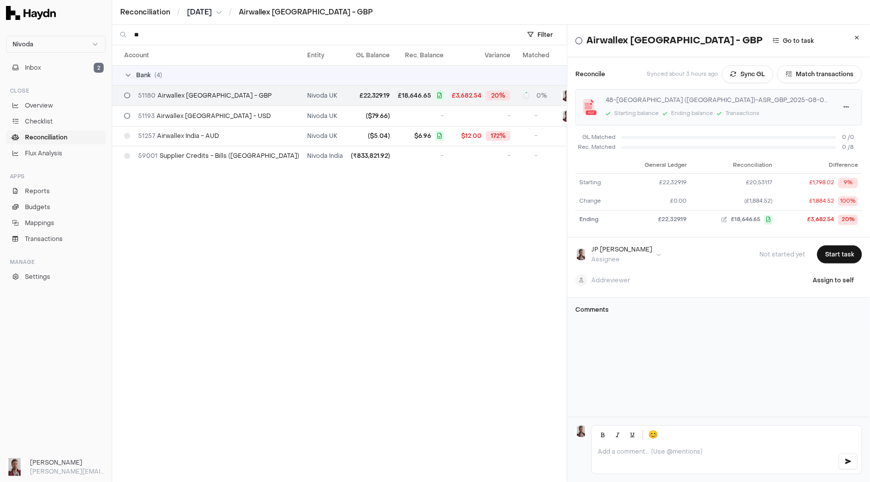
type input "*"
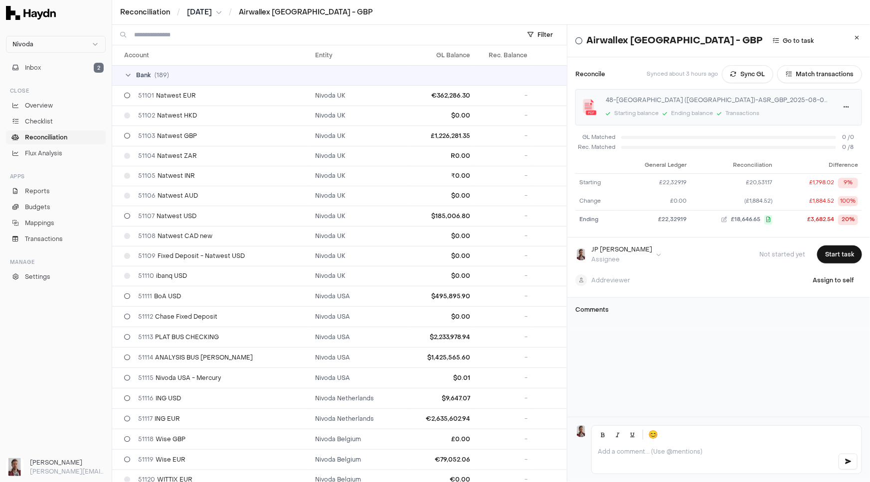
scroll to position [1595, 0]
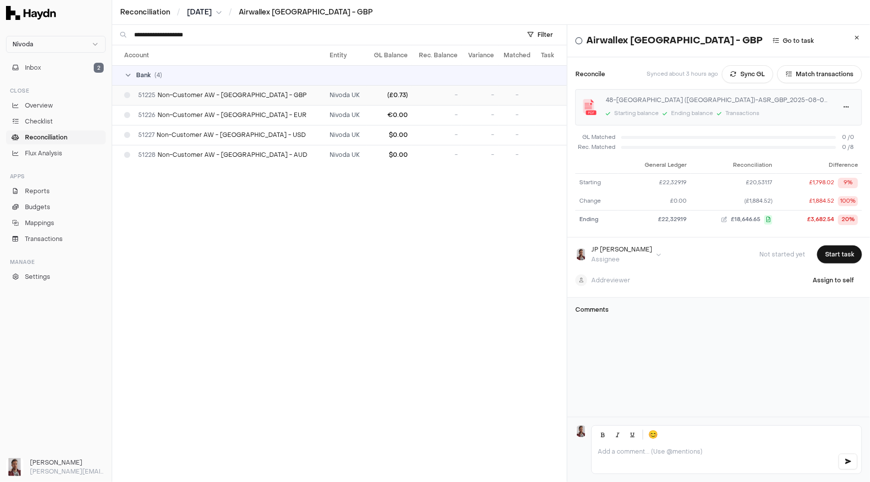
click at [213, 95] on span "51225 Non-Customer AW - [GEOGRAPHIC_DATA] - GBP" at bounding box center [222, 95] width 168 height 8
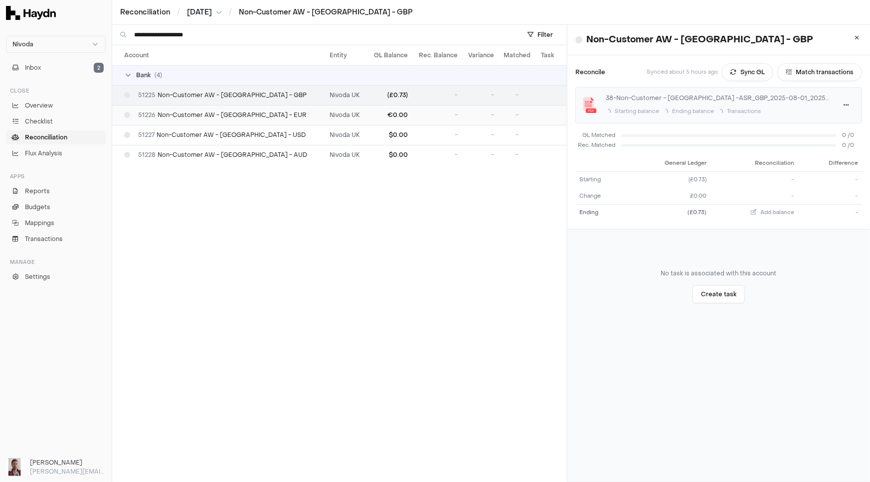
click at [182, 114] on span "51226 Non-Customer AW - [GEOGRAPHIC_DATA] - EUR" at bounding box center [222, 115] width 168 height 8
click at [231, 136] on span "51227 Non-Customer AW - [GEOGRAPHIC_DATA] - USD" at bounding box center [221, 135] width 167 height 8
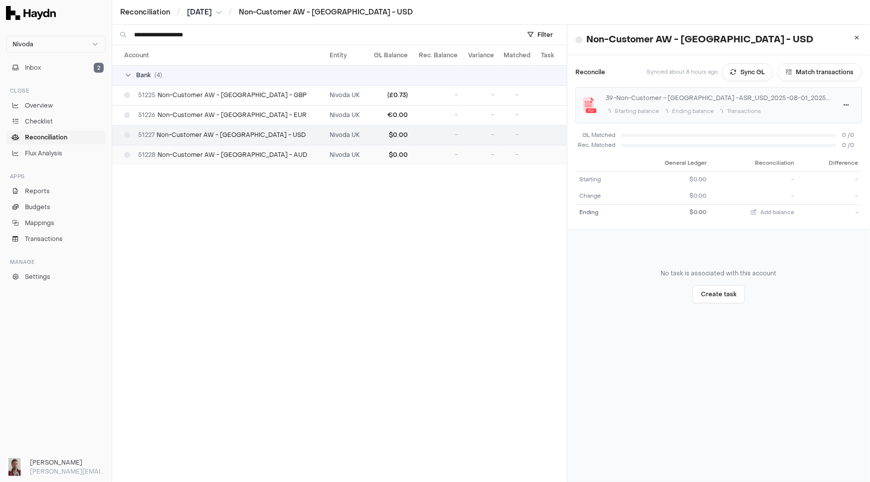
click at [219, 154] on span "51228 Non-Customer AW - [GEOGRAPHIC_DATA] - AUD" at bounding box center [222, 155] width 169 height 8
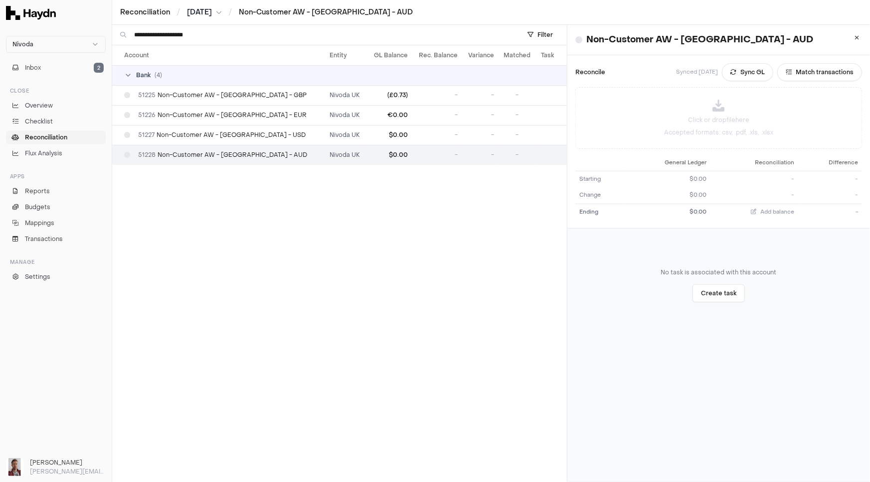
click at [214, 37] on input "**********" at bounding box center [321, 35] width 375 height 20
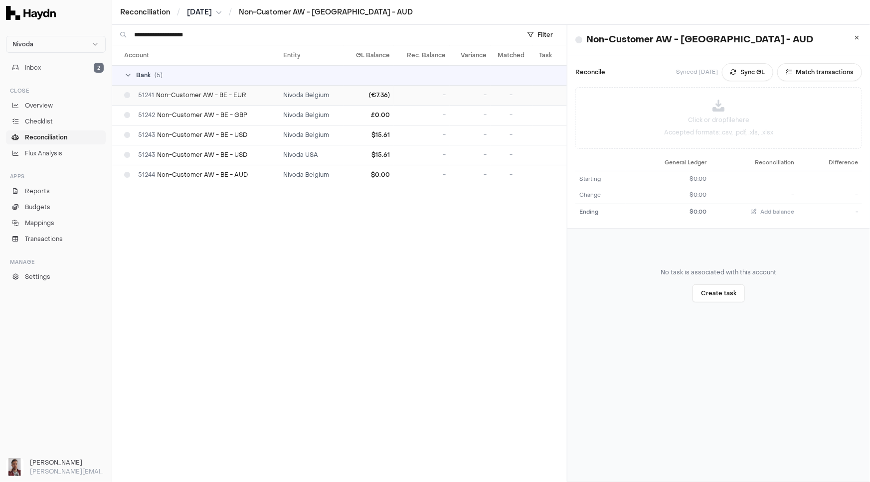
click at [204, 95] on span "51241 Non-Customer AW - BE - EUR" at bounding box center [192, 95] width 108 height 8
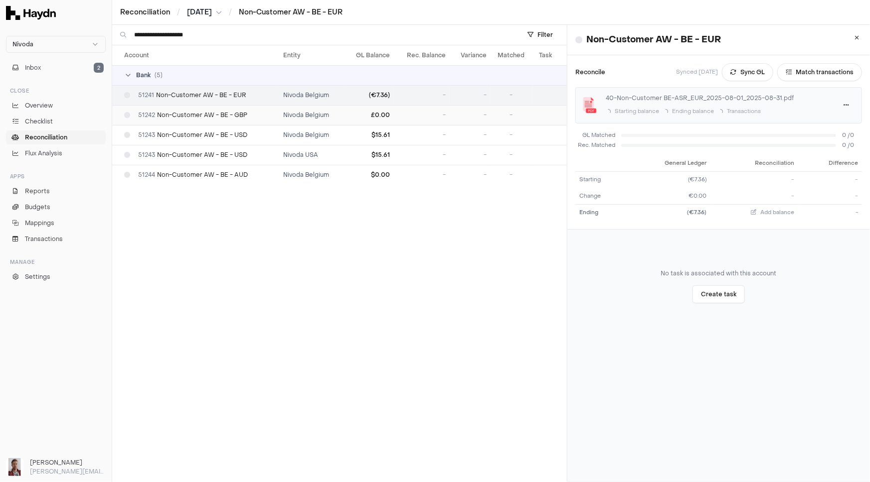
click at [224, 118] on span "51242 Non-Customer AW - BE - GBP" at bounding box center [192, 115] width 109 height 8
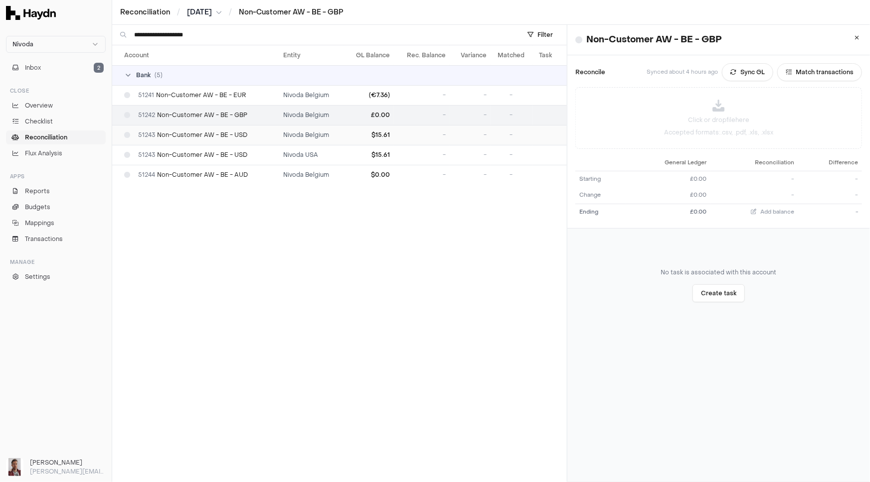
click at [198, 135] on span "51243 Non-Customer AW - BE - USD" at bounding box center [192, 135] width 109 height 8
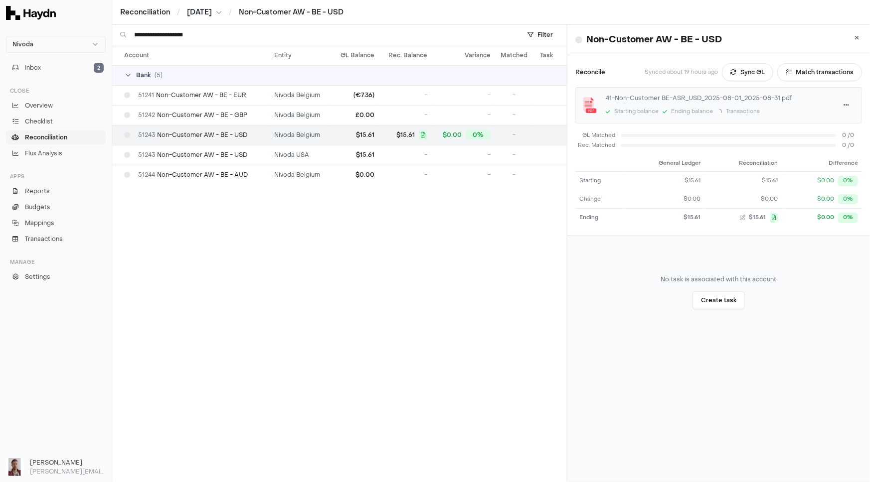
click at [222, 39] on input "**********" at bounding box center [321, 35] width 375 height 20
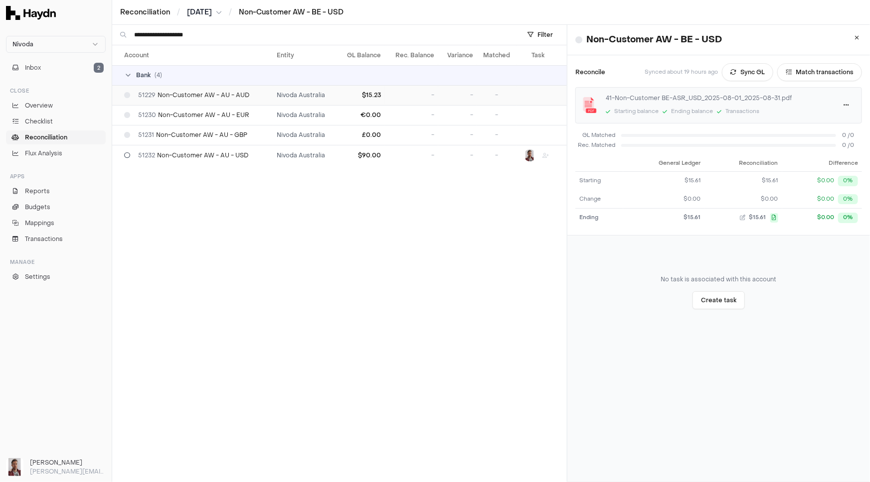
click at [228, 96] on span "51229 Non-Customer AW - AU - AUD" at bounding box center [193, 95] width 111 height 8
click at [178, 155] on span "51232 Non-Customer AW - AU - USD" at bounding box center [193, 155] width 110 height 8
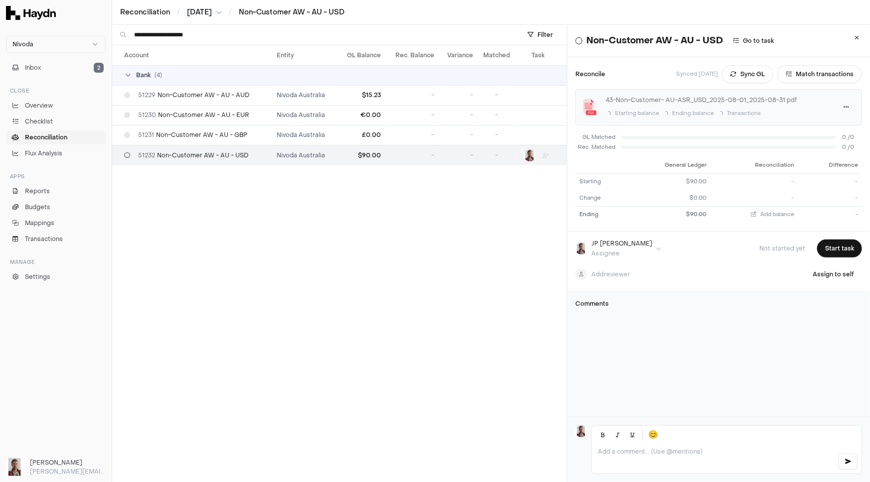
click at [214, 39] on input "**********" at bounding box center [321, 35] width 375 height 20
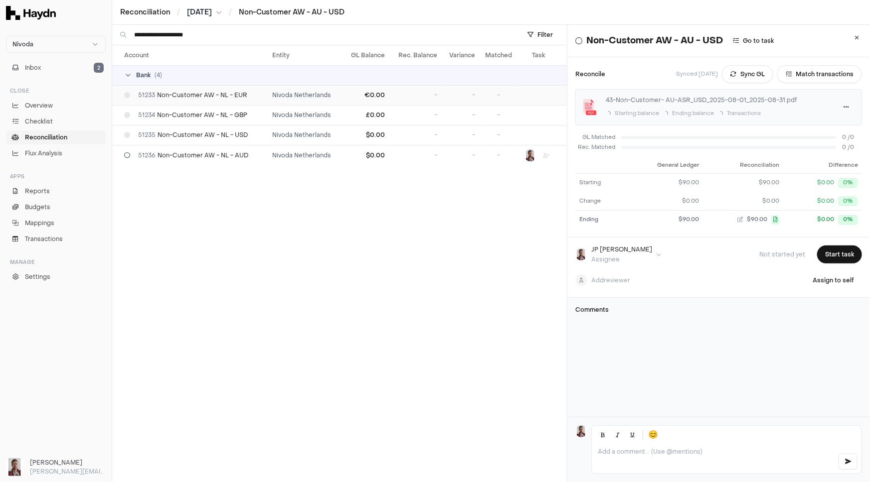
click at [230, 98] on span "51233 Non-Customer AW - NL - EUR" at bounding box center [192, 95] width 109 height 8
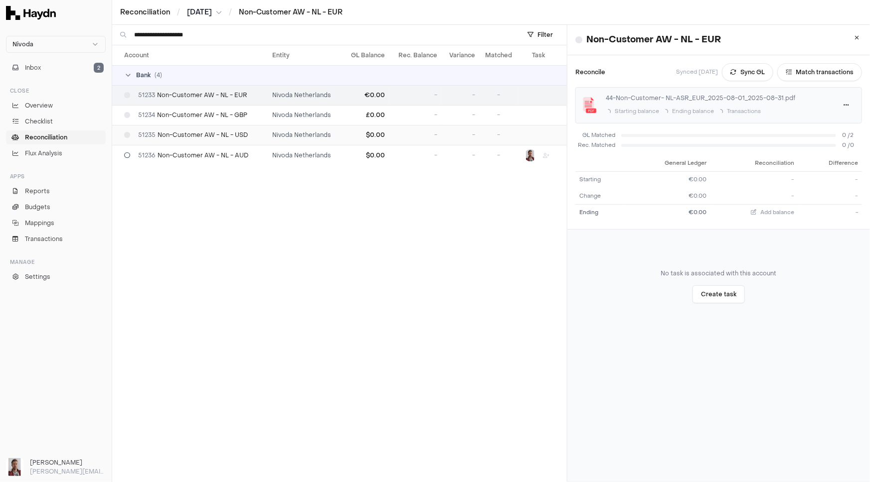
click at [198, 138] on span "51235 Non-Customer AW - NL - USD" at bounding box center [193, 135] width 110 height 8
click at [209, 36] on input "**********" at bounding box center [321, 35] width 375 height 20
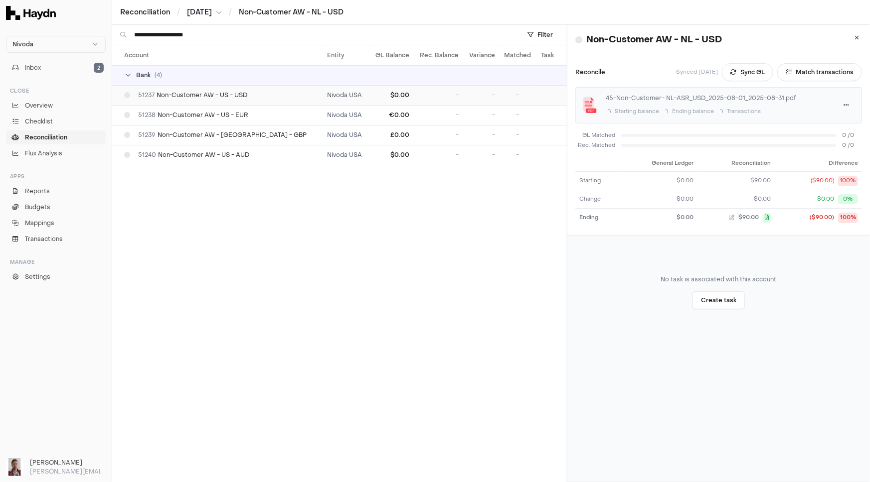
type input "**********"
click at [224, 100] on td "51237 Non-Customer AW - US - USD" at bounding box center [217, 95] width 211 height 20
drag, startPoint x: 227, startPoint y: 37, endPoint x: 131, endPoint y: 32, distance: 95.8
click at [131, 32] on div "**********" at bounding box center [314, 35] width 405 height 20
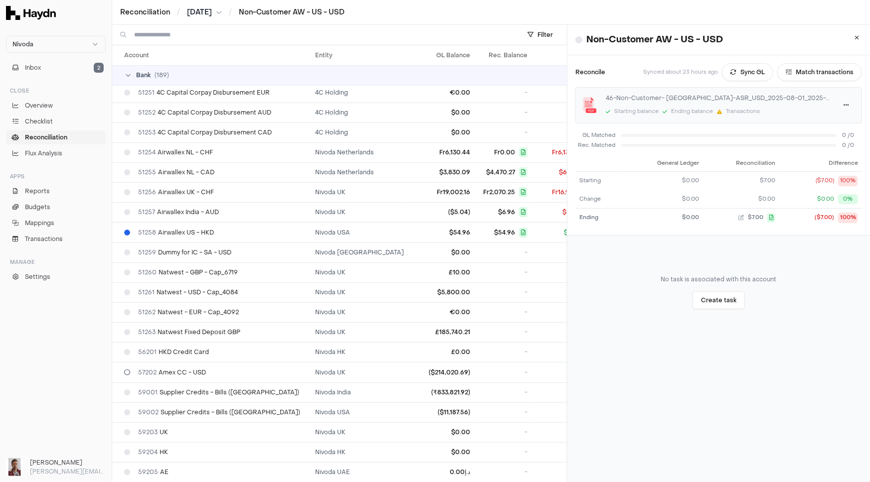
scroll to position [3100, 0]
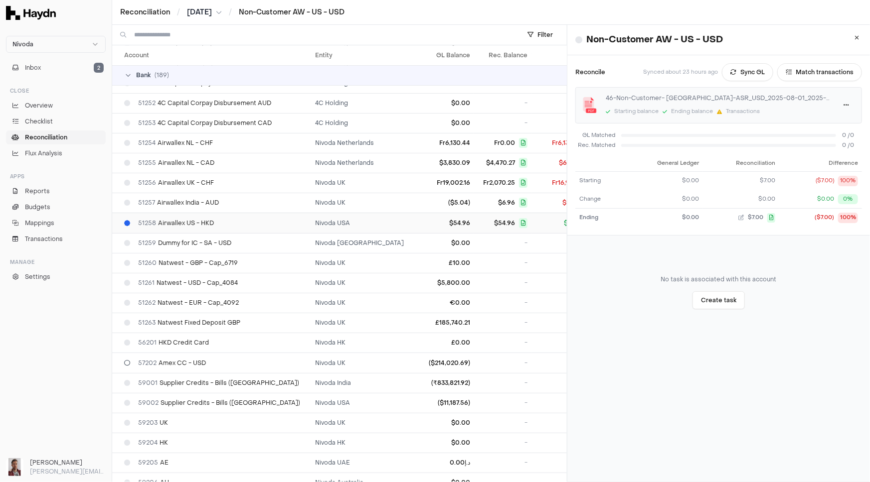
click at [167, 219] on span "51258 Airwallex US - HKD" at bounding box center [176, 223] width 76 height 8
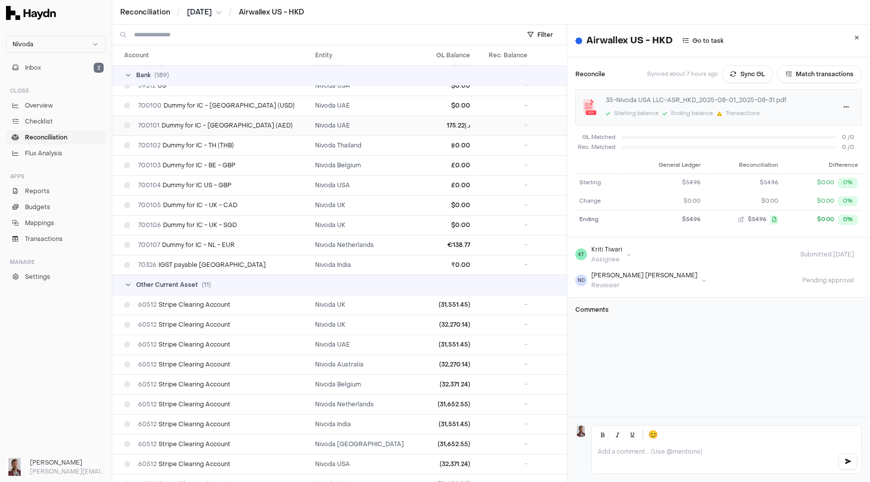
scroll to position [3652, 0]
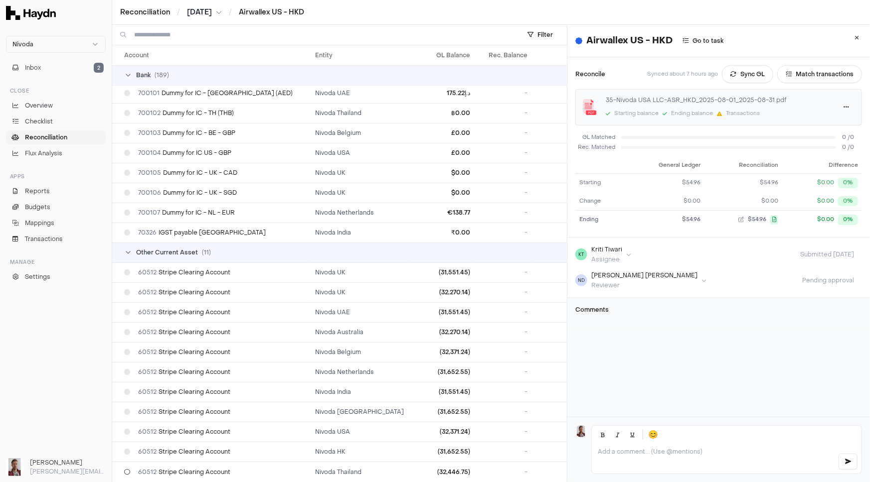
click at [146, 249] on span "Other Current Asset" at bounding box center [167, 253] width 62 height 8
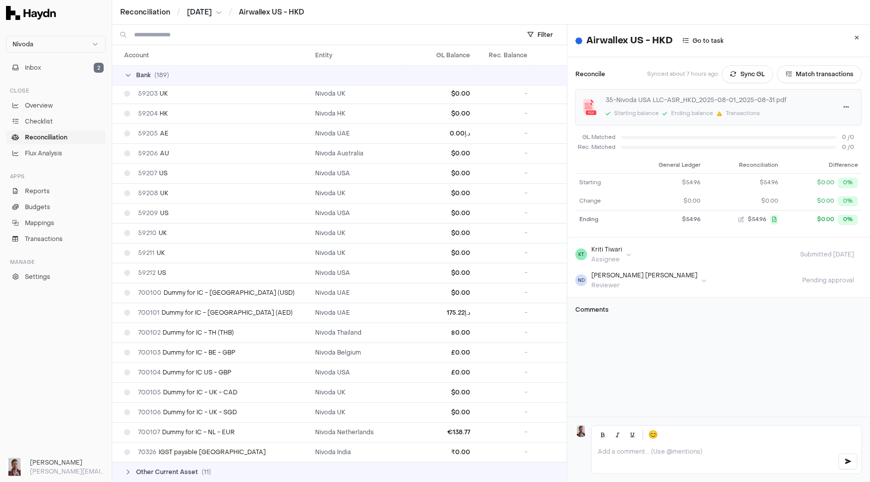
scroll to position [3432, 0]
click at [60, 70] on button "Inbox 2" at bounding box center [56, 68] width 100 height 14
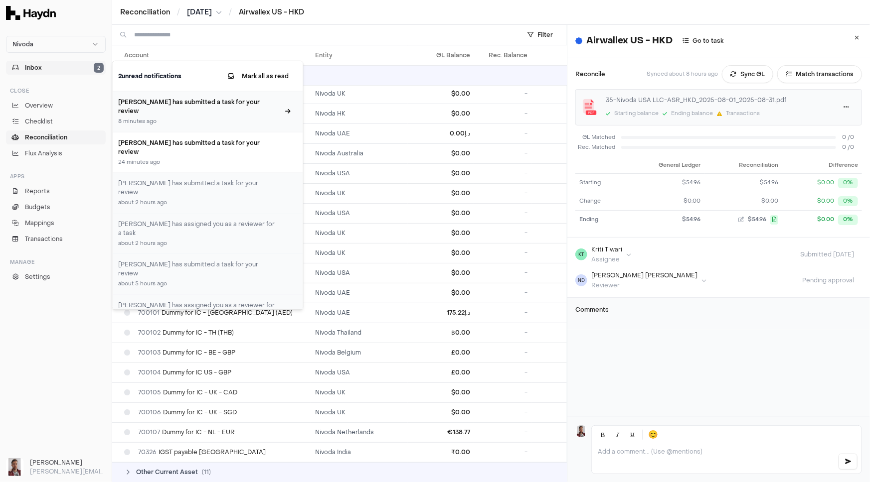
click at [195, 109] on h3 "[PERSON_NAME] has submitted a task for your review" at bounding box center [199, 107] width 161 height 18
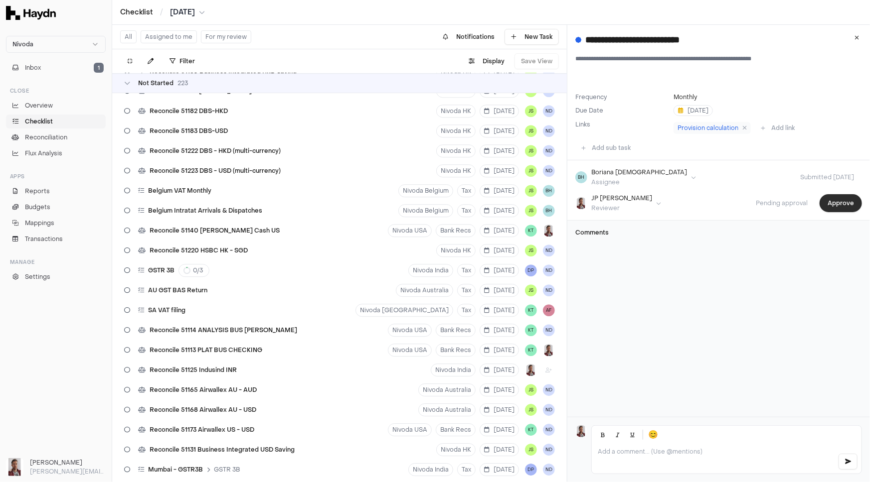
click at [829, 205] on button "Approve" at bounding box center [840, 203] width 42 height 18
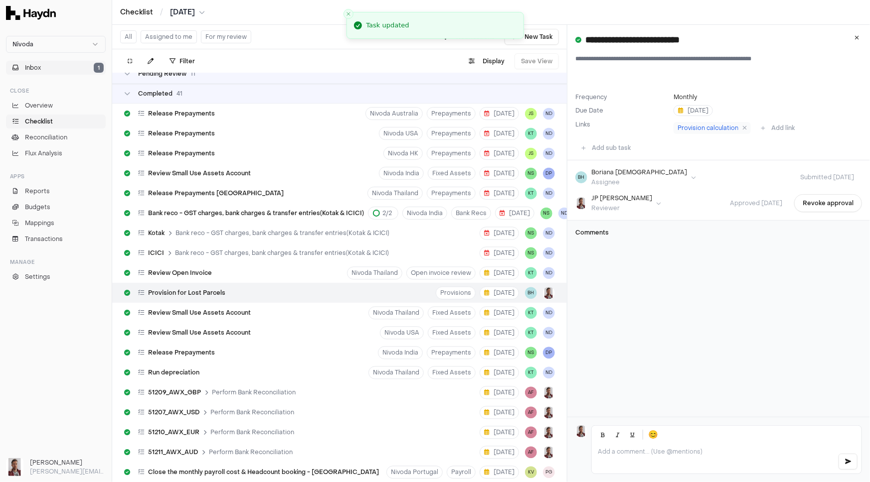
click at [47, 70] on button "Inbox 1" at bounding box center [56, 68] width 100 height 14
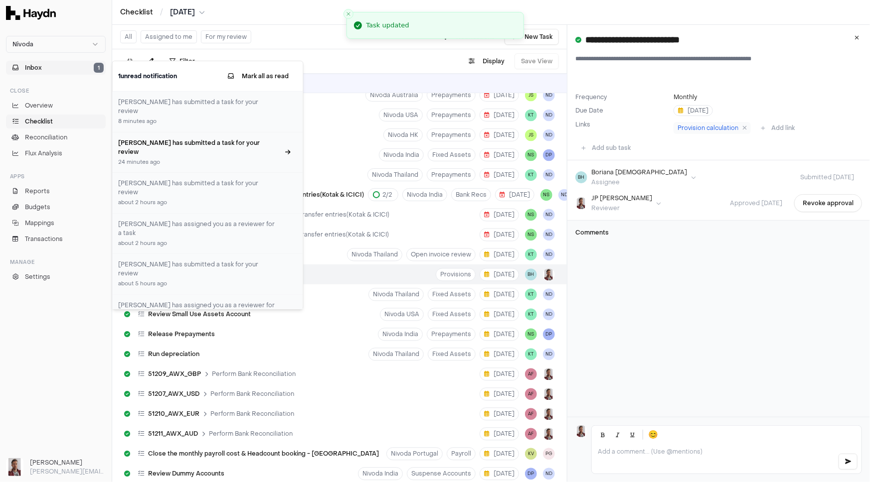
click at [194, 146] on h3 "[PERSON_NAME] has submitted a task for your review" at bounding box center [199, 147] width 161 height 18
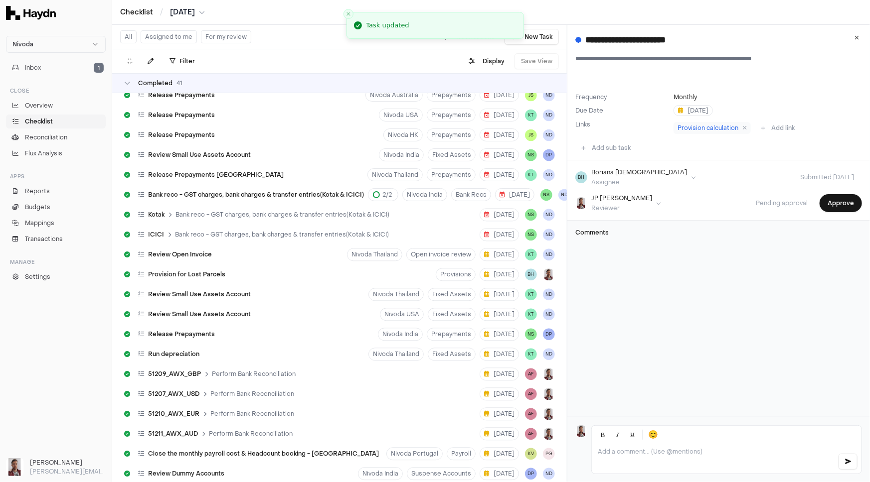
scroll to position [4572, 0]
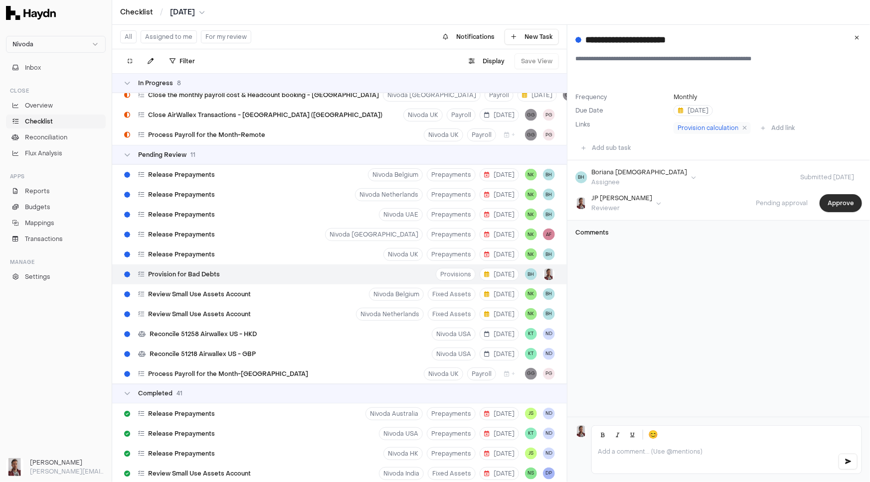
click at [832, 204] on button "Approve" at bounding box center [840, 203] width 42 height 18
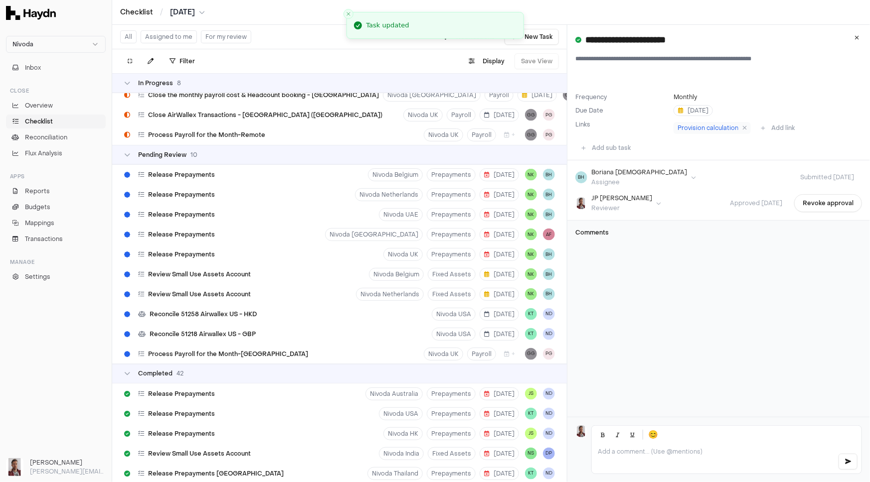
scroll to position [4891, 0]
